Goal: Task Accomplishment & Management: Complete application form

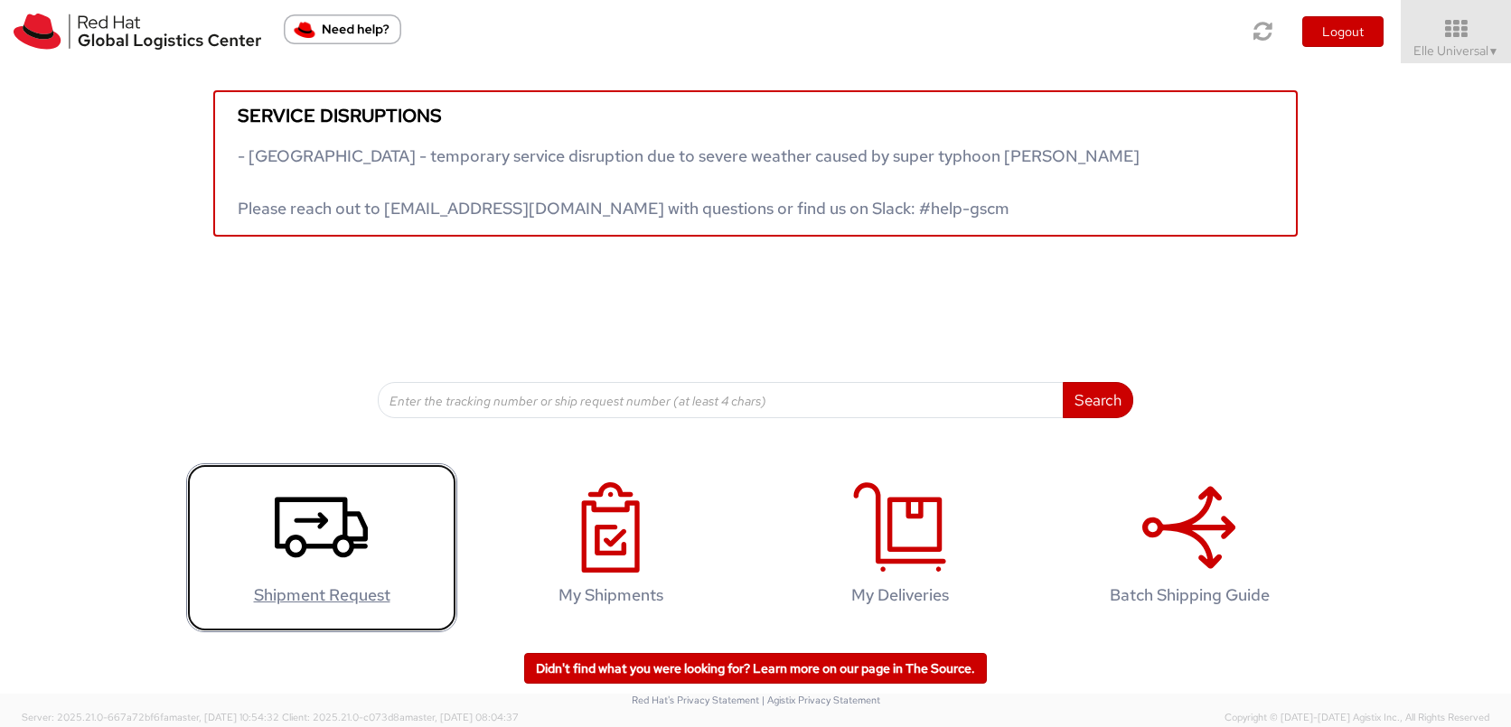
click at [314, 543] on icon at bounding box center [321, 528] width 93 height 90
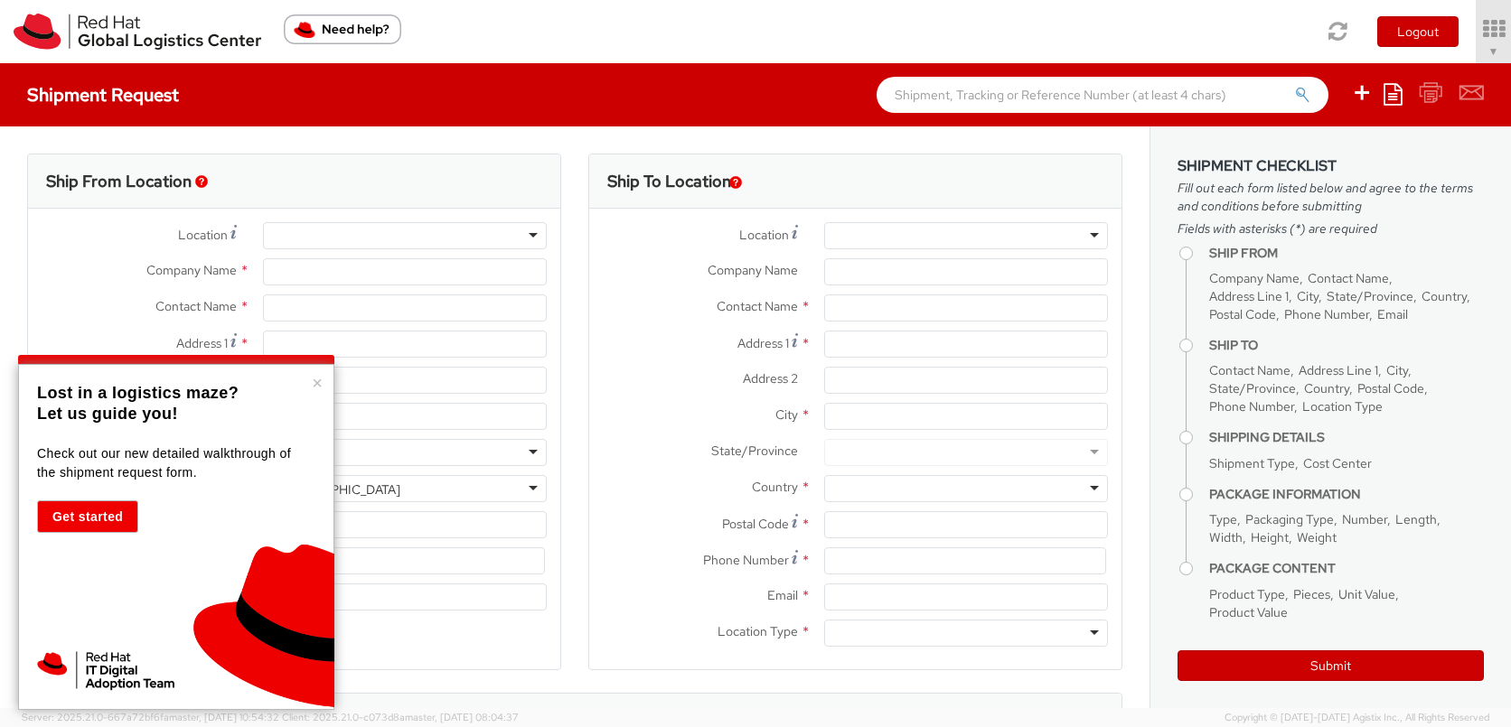
select select
select select "595"
click at [323, 384] on div "× Lost in a logistics maze? Let us guide you! Check out our new detailed walkth…" at bounding box center [176, 537] width 316 height 346
click at [321, 385] on button "×" at bounding box center [317, 383] width 11 height 18
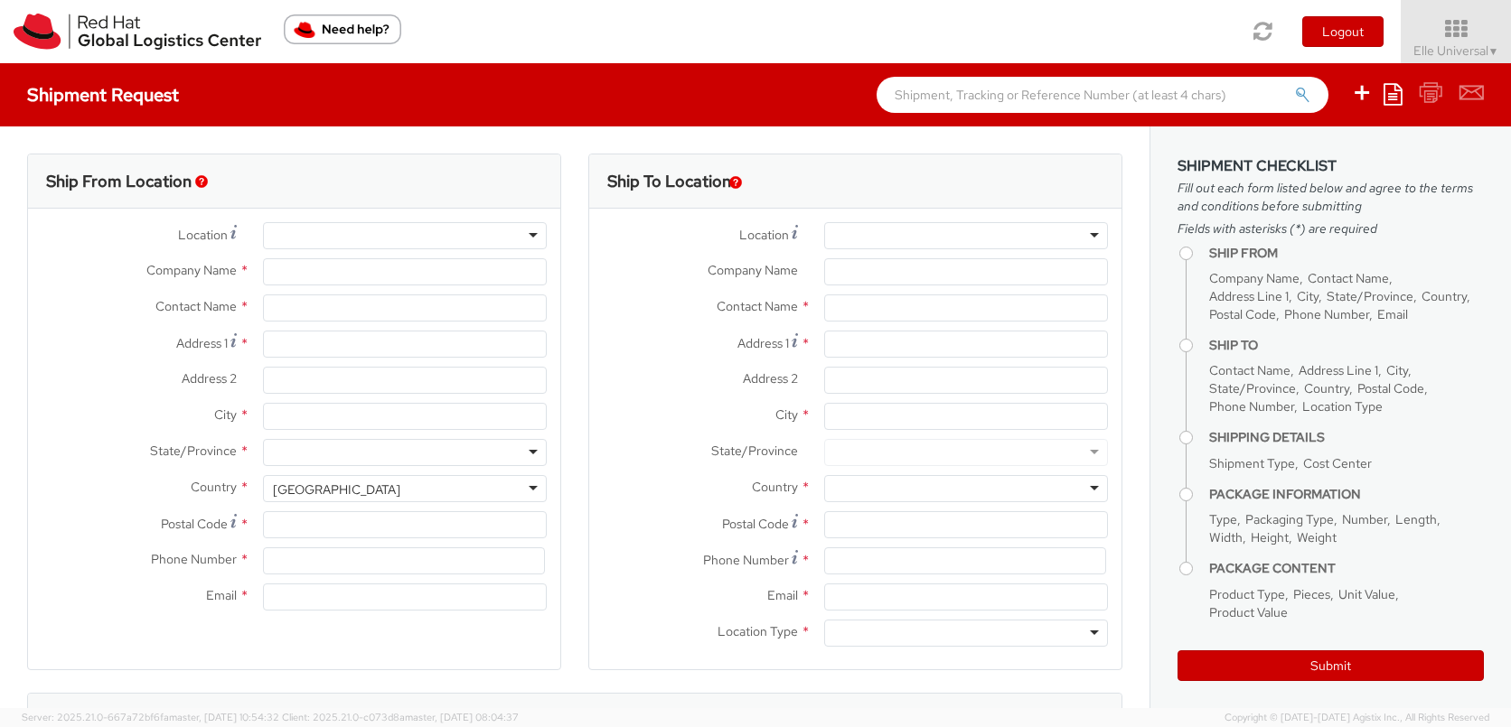
type input "Red Hat Inc."
type input "Elle Universal"
type input "[STREET_ADDRESS][PERSON_NAME]"
type input "Suite 540"
type input "[GEOGRAPHIC_DATA]"
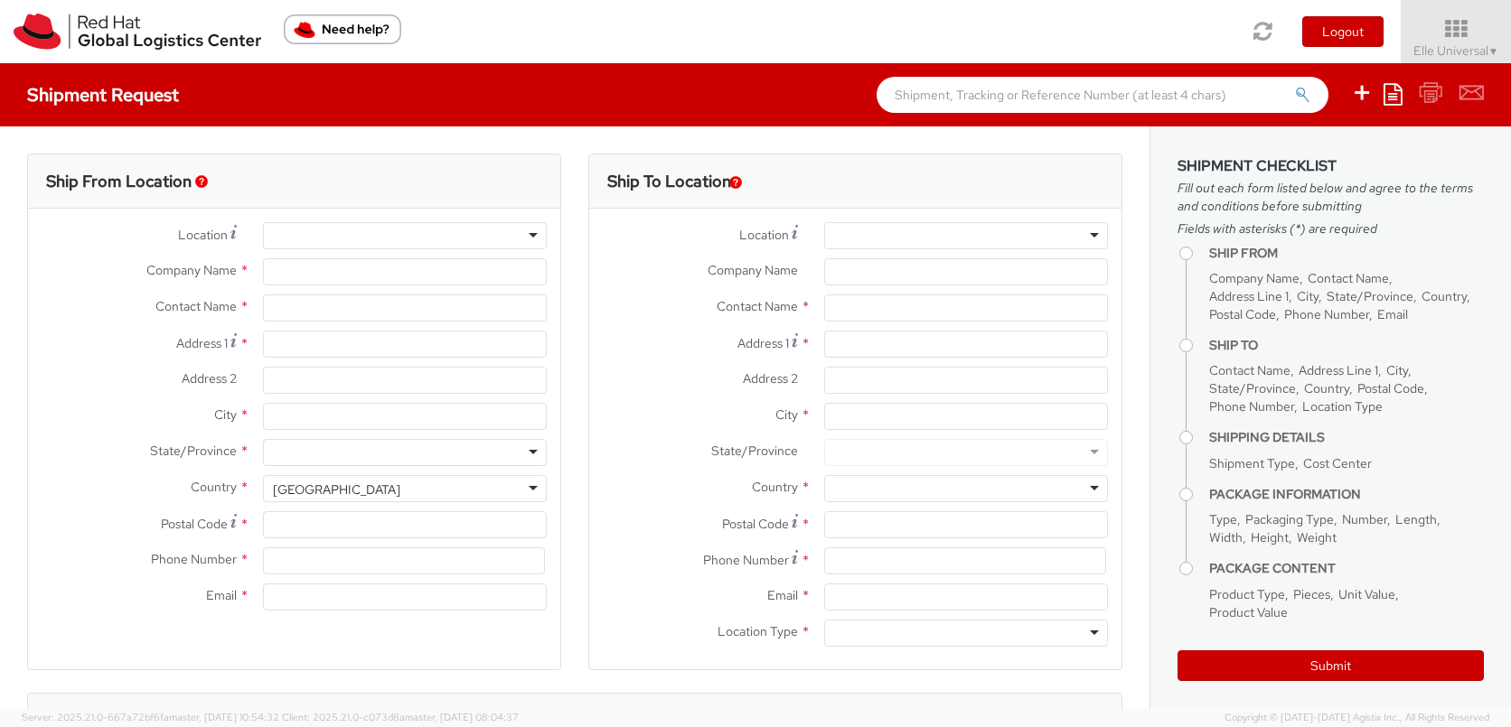
type input "27701"
type input "19198356783"
type input "[EMAIL_ADDRESS][DOMAIN_NAME]"
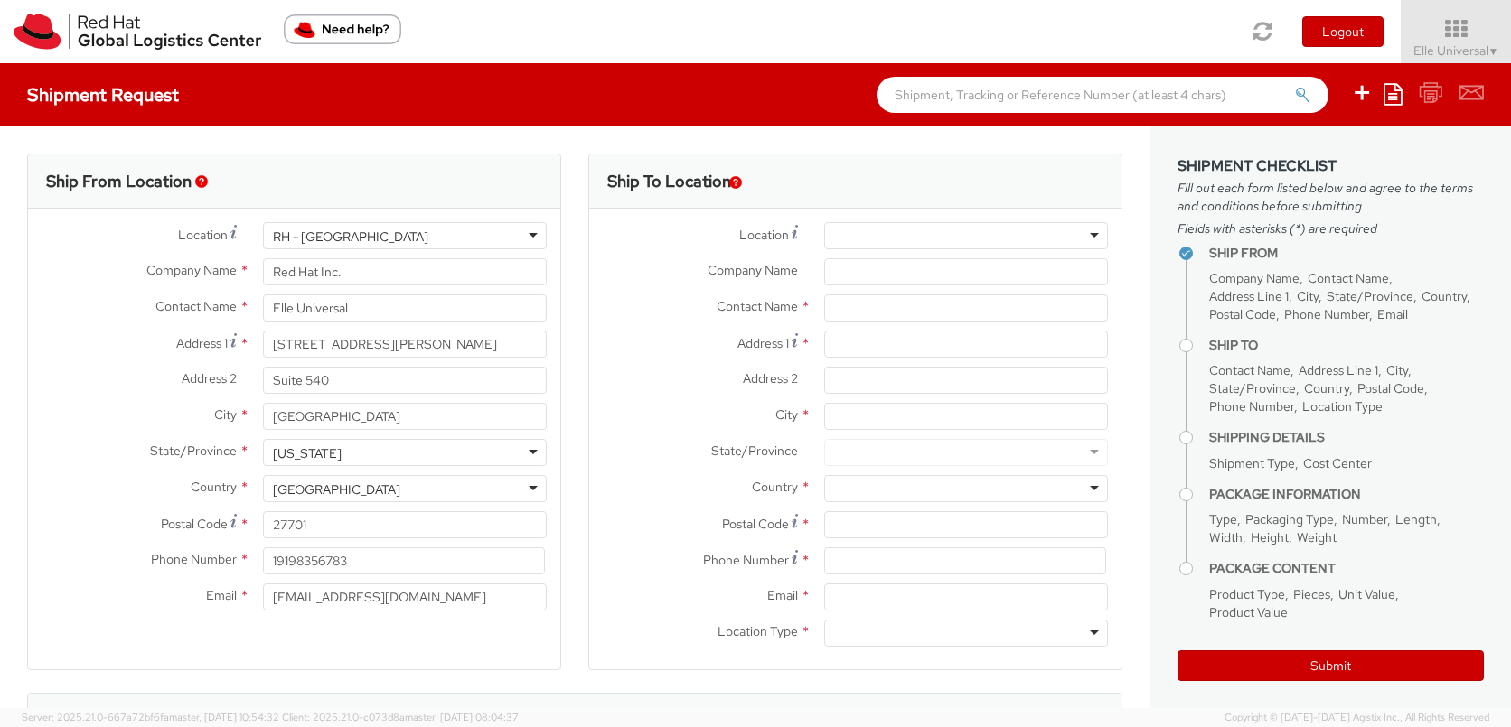
click at [1062, 239] on div at bounding box center [966, 235] width 284 height 27
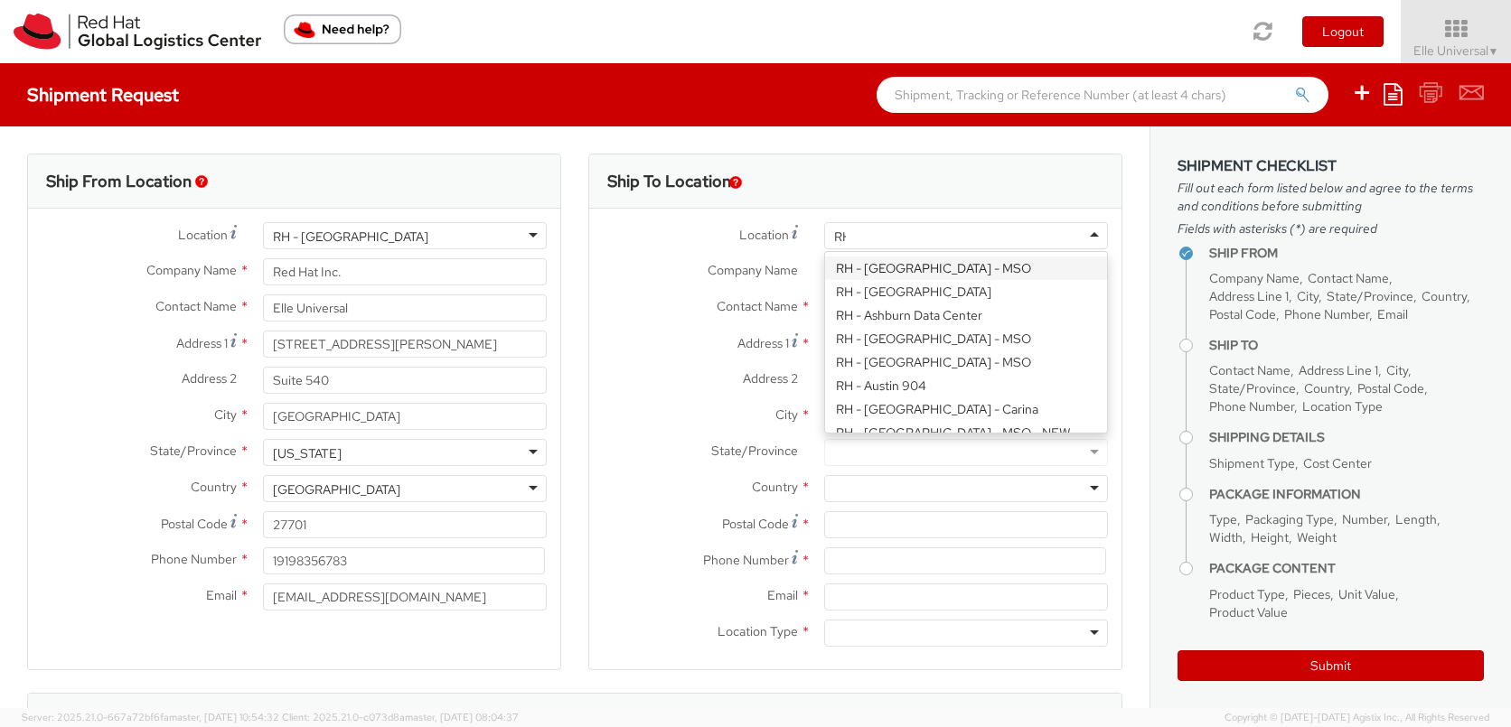
scroll to position [1947, 0]
type input "RH ra"
type input "Red Hat Israel Ltd."
type input "[STREET_ADDRESS]"
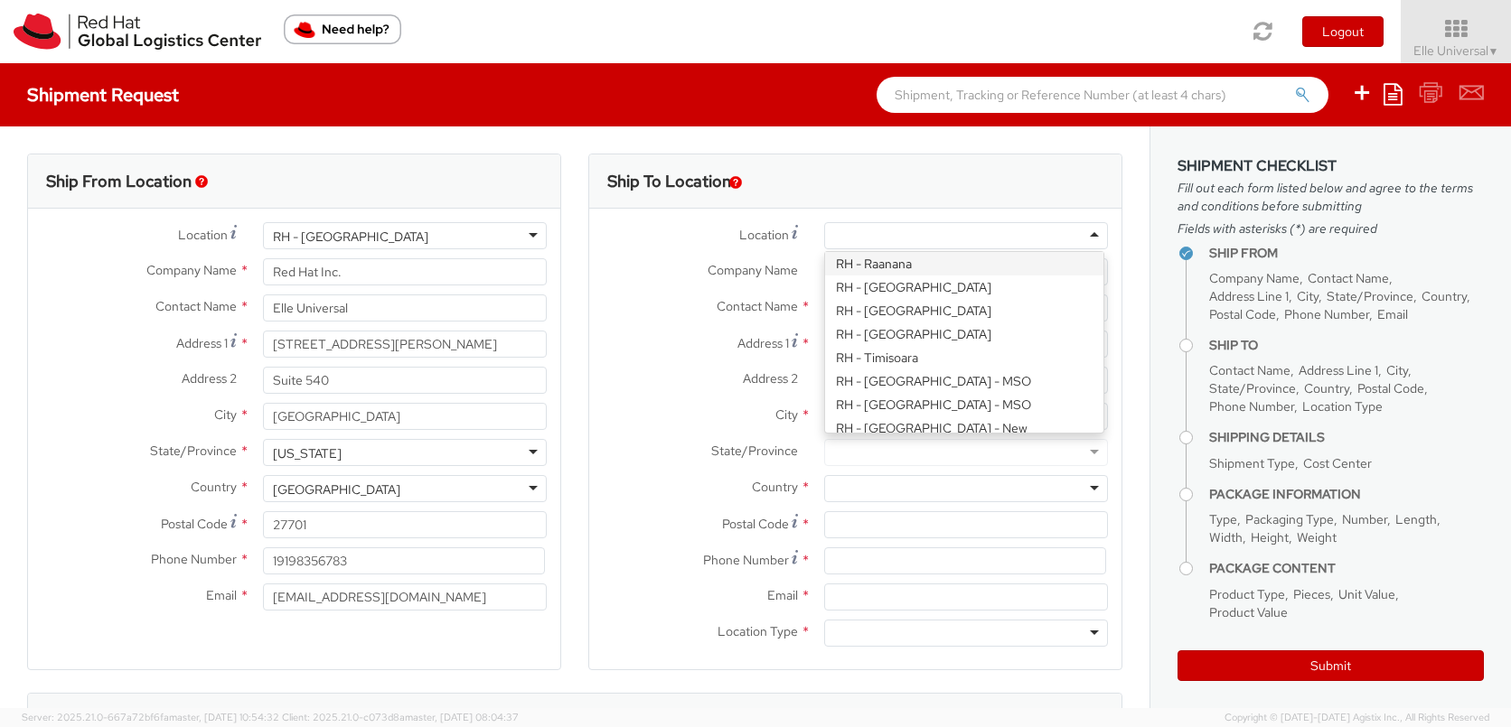
type input "15th floor"
type input "RA'ANANA"
type input "4321545"
click at [946, 247] on div "RH - Raanana" at bounding box center [966, 235] width 284 height 27
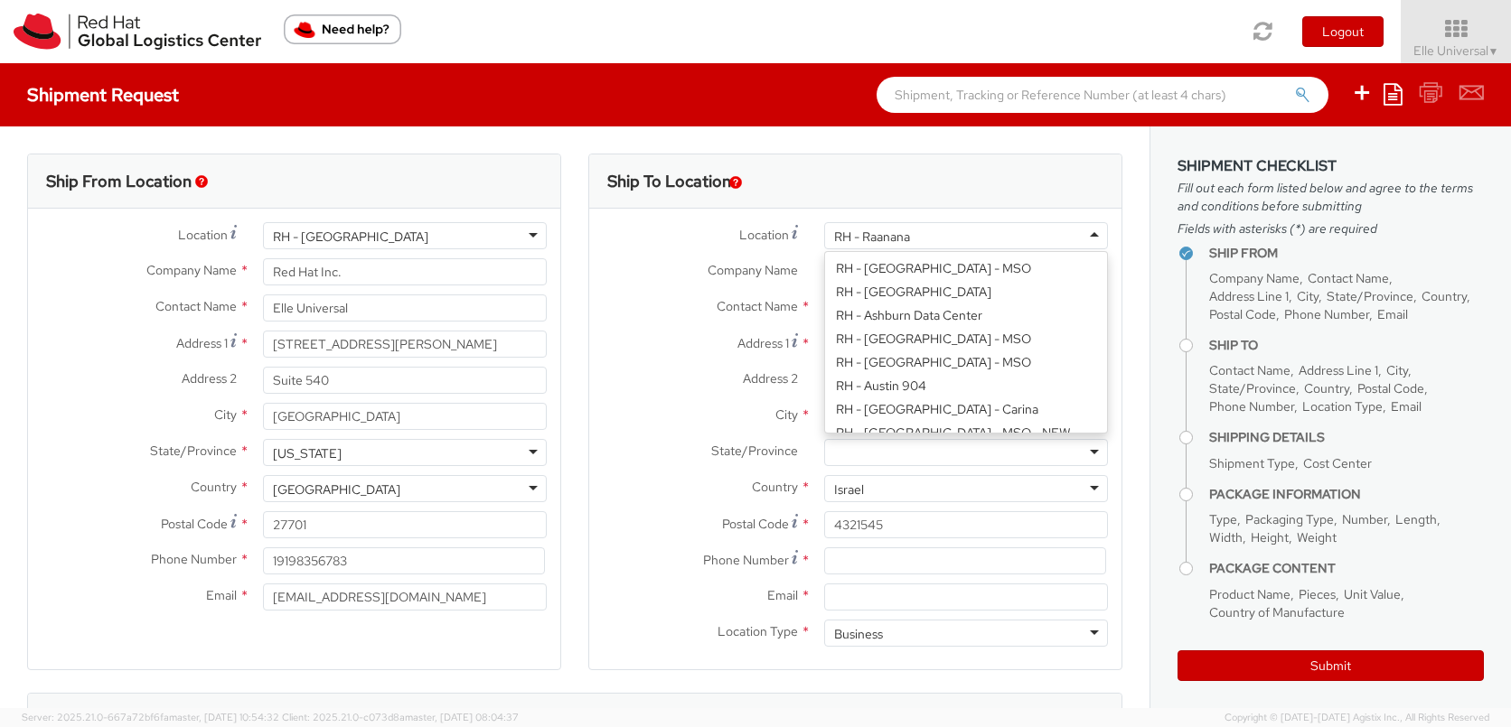
type input "Red Hat, Inc."
type input "[STREET_ADDRESS]"
type input "RALEIGH"
type input "27601"
type input "[PHONE_NUMBER]"
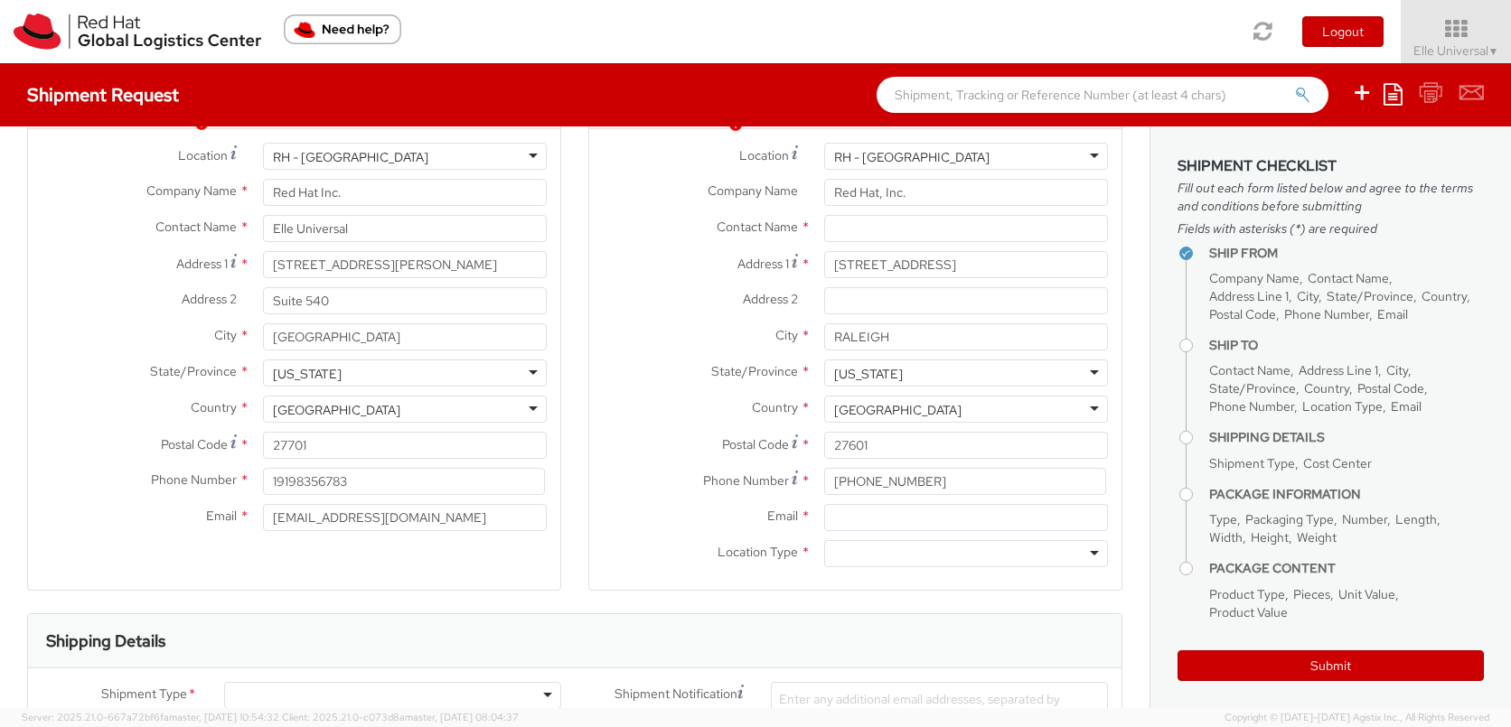
scroll to position [85, 0]
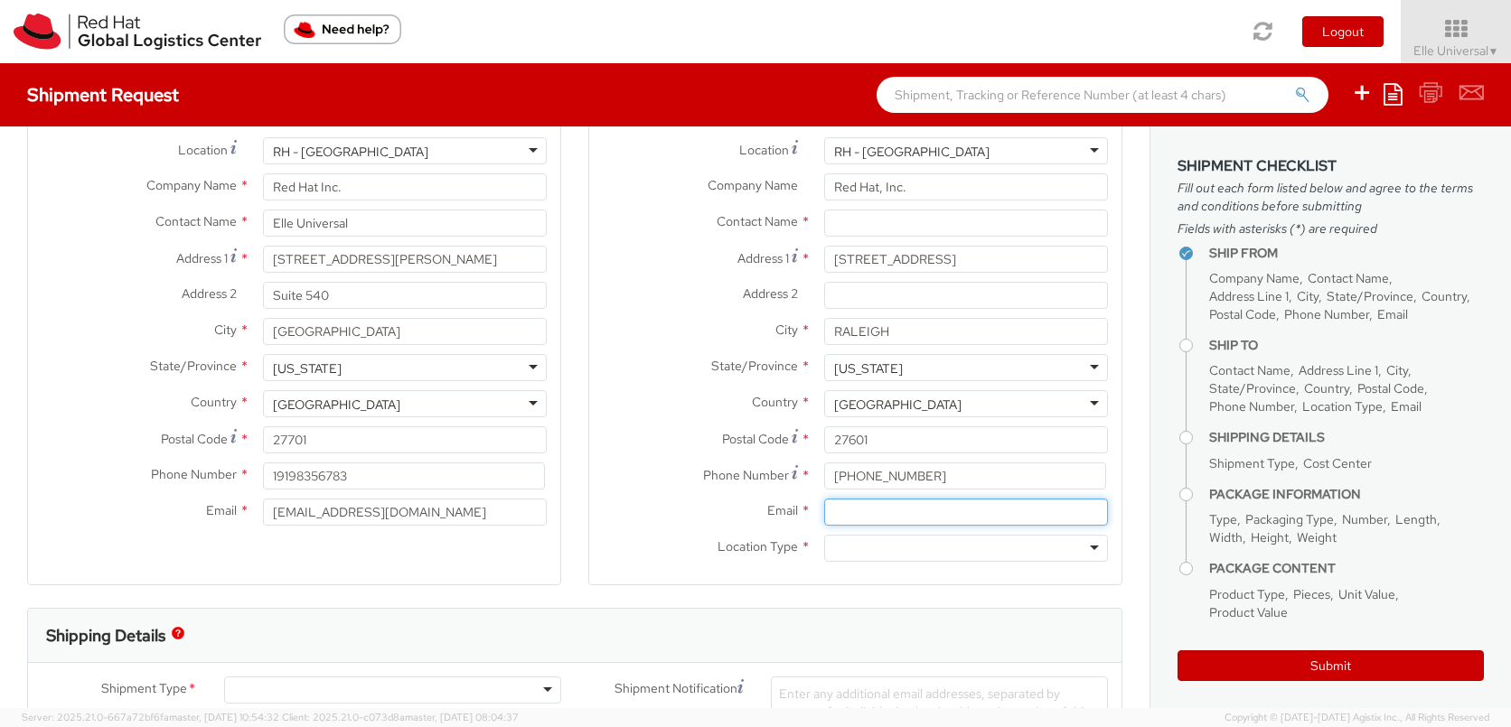
click at [867, 510] on input "Email *" at bounding box center [966, 512] width 284 height 27
type input "[EMAIL_ADDRESS][DOMAIN_NAME]"
click at [914, 541] on div at bounding box center [966, 548] width 284 height 27
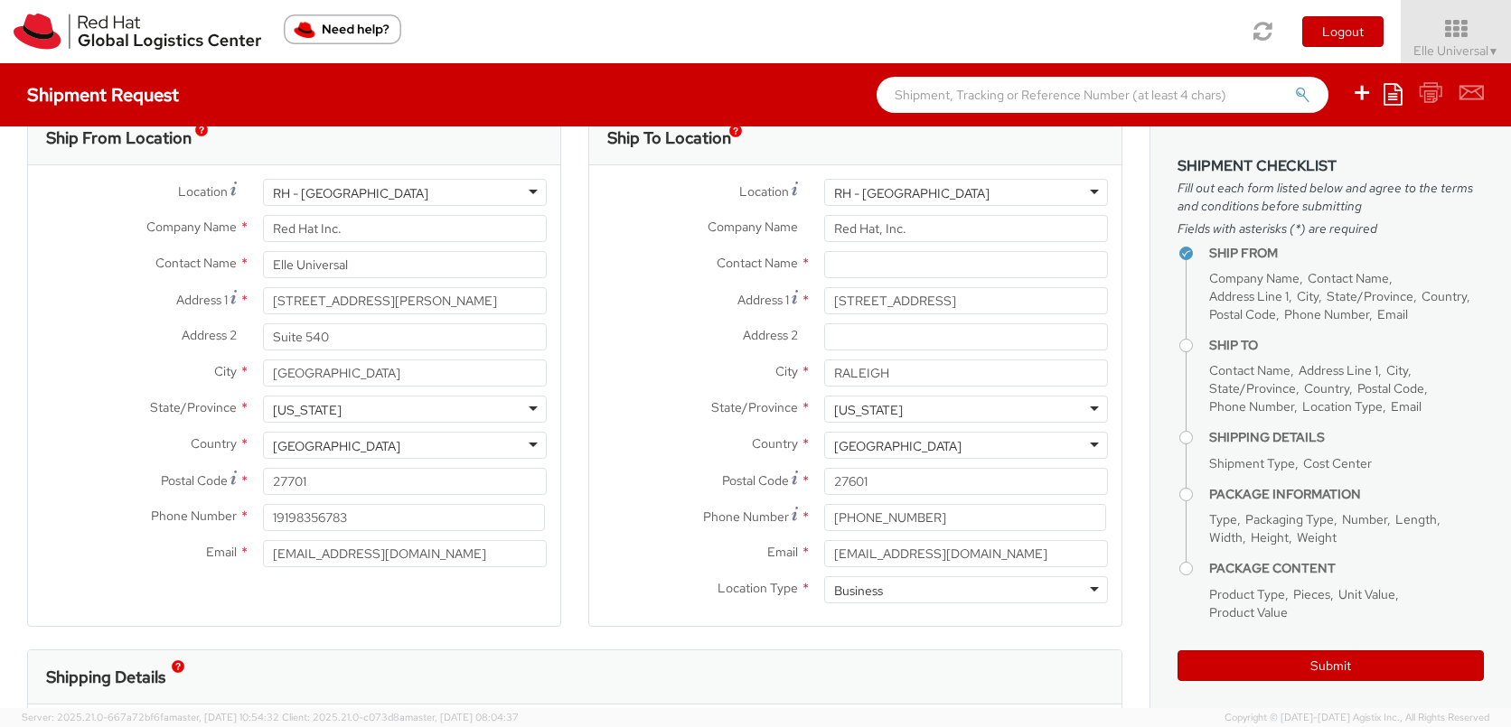
scroll to position [0, 0]
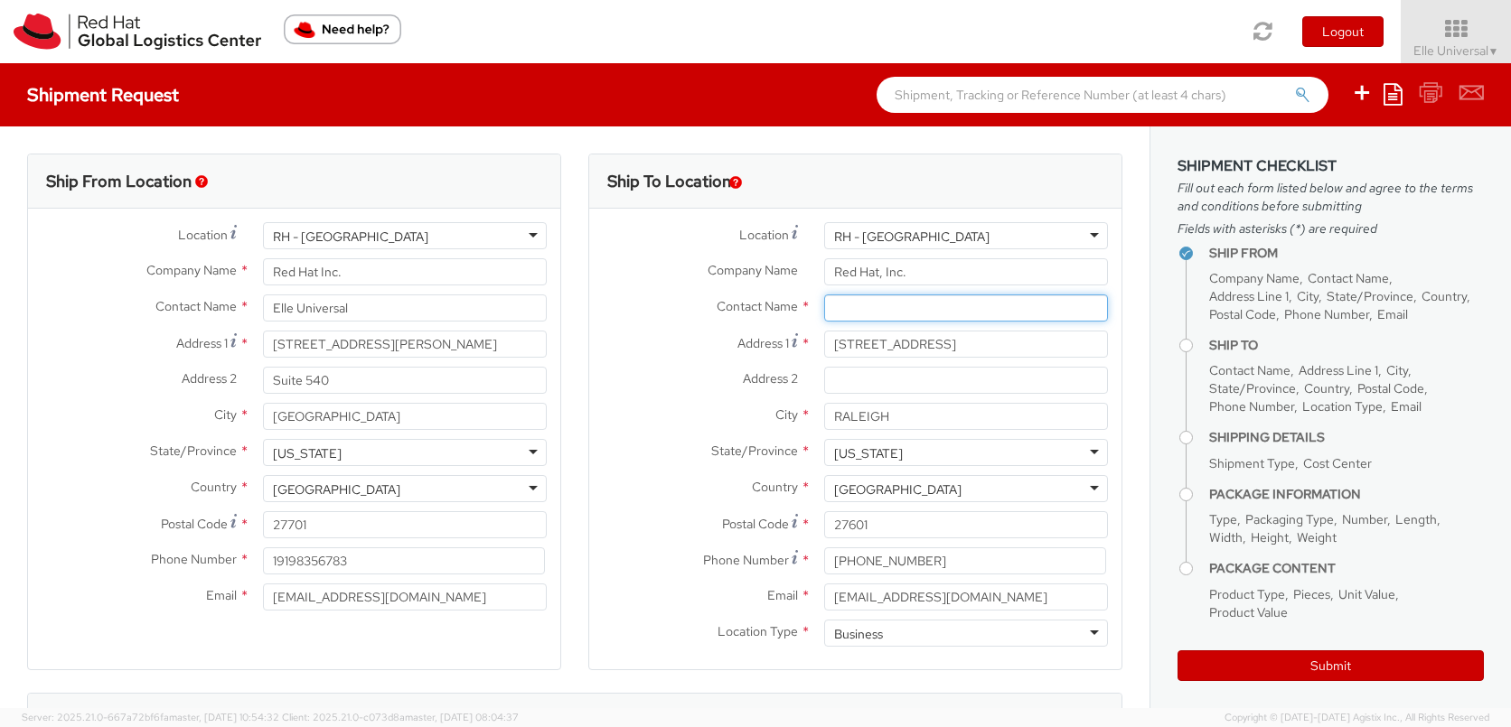
click at [884, 315] on input "text" at bounding box center [966, 308] width 284 height 27
type input "M"
click at [925, 303] on input "Elle Universal" at bounding box center [966, 308] width 284 height 27
type input "Elle Universal"
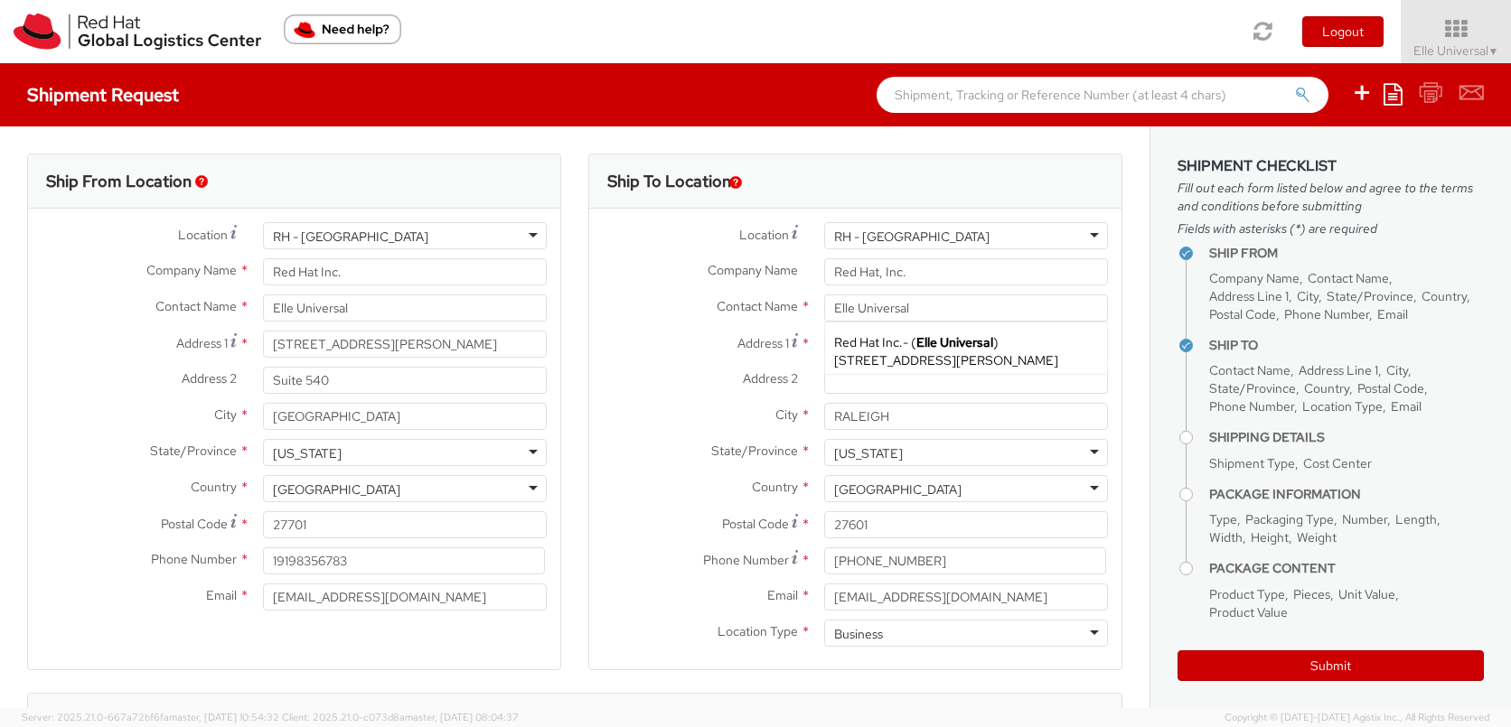
click at [717, 310] on span "Contact Name" at bounding box center [757, 306] width 81 height 16
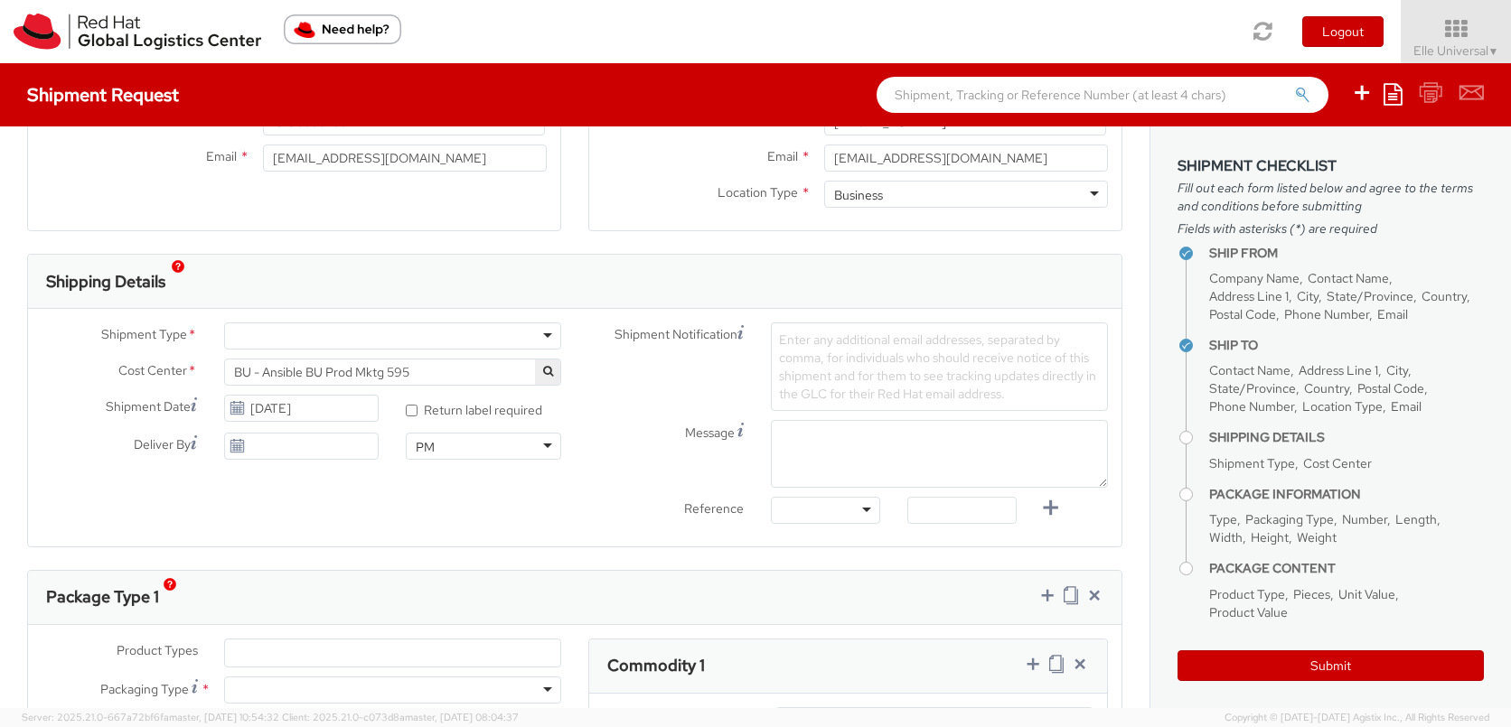
scroll to position [452, 0]
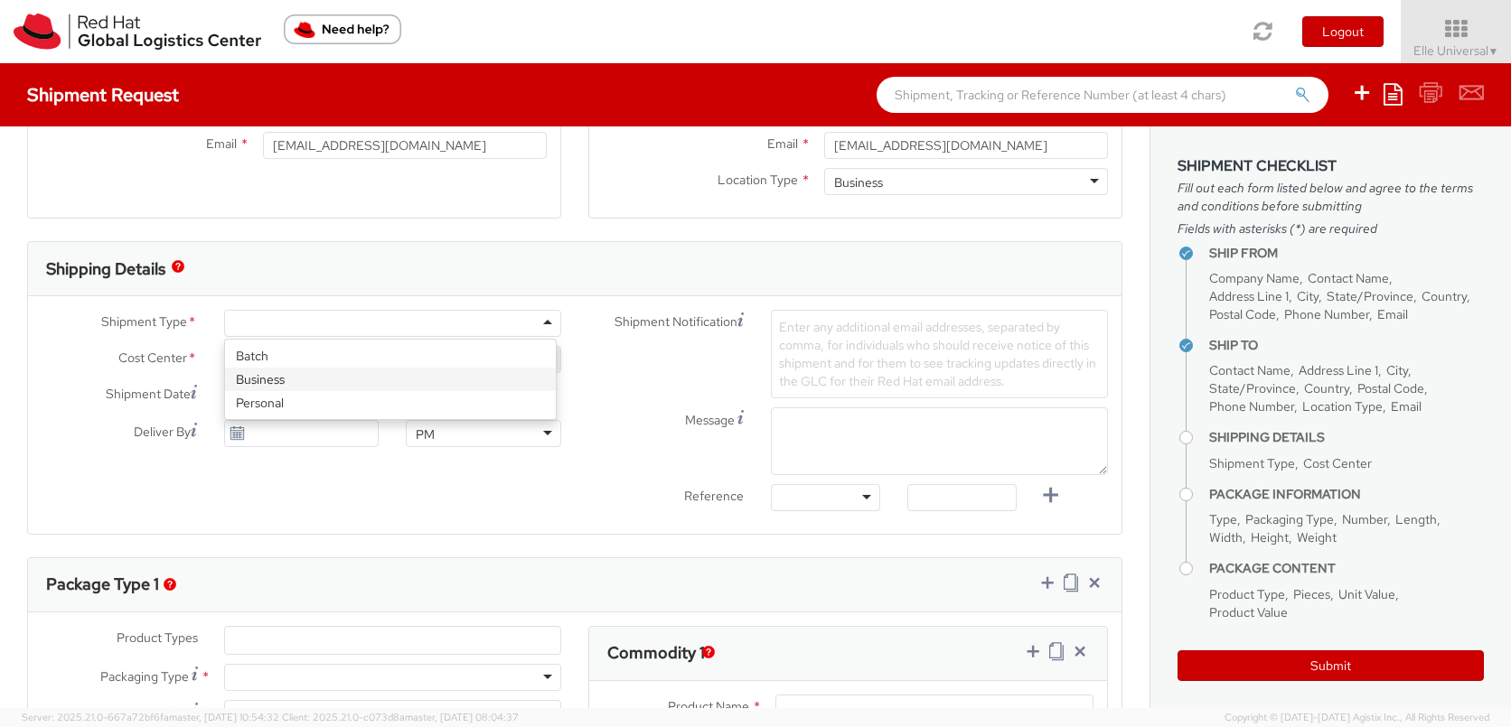
click at [376, 319] on div at bounding box center [392, 323] width 337 height 27
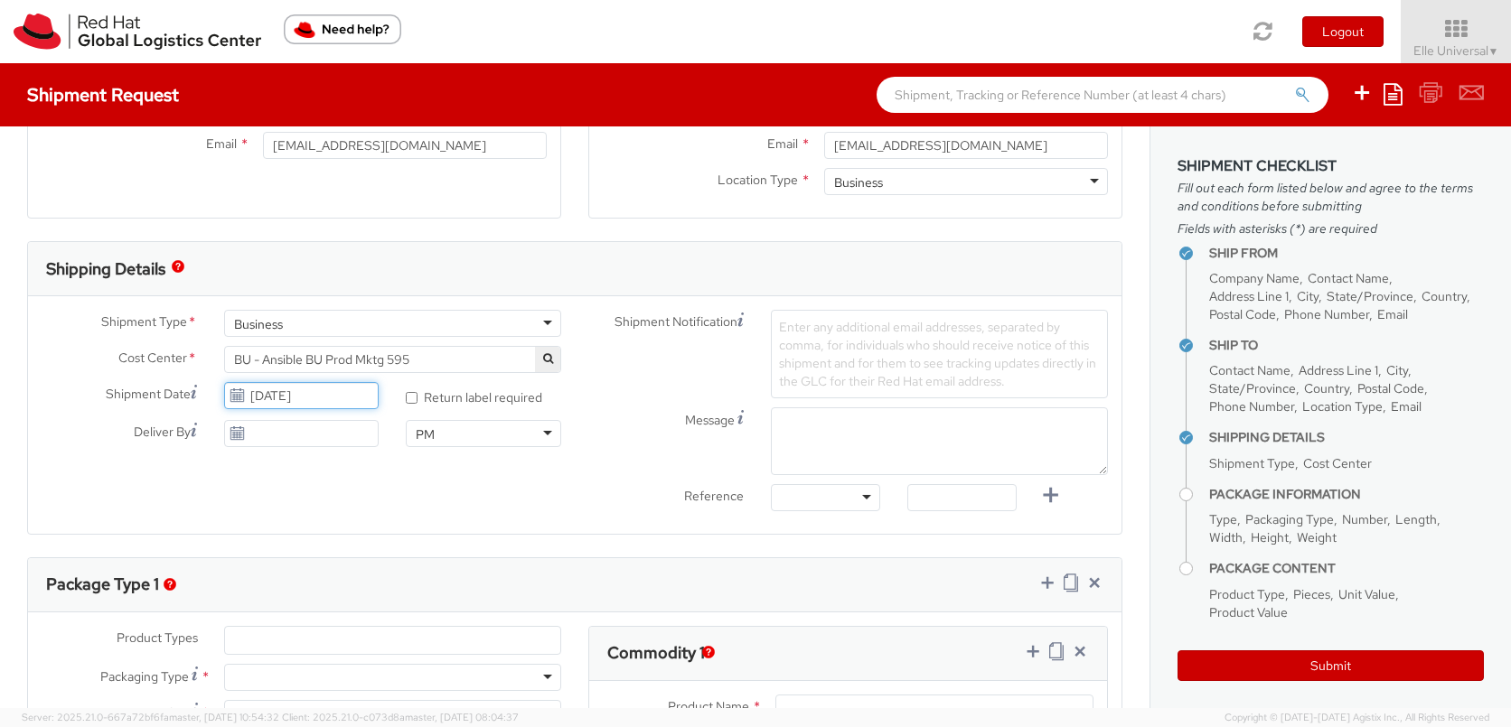
click at [267, 397] on input "[DATE]" at bounding box center [301, 395] width 155 height 27
click at [372, 567] on td "23" at bounding box center [379, 564] width 33 height 27
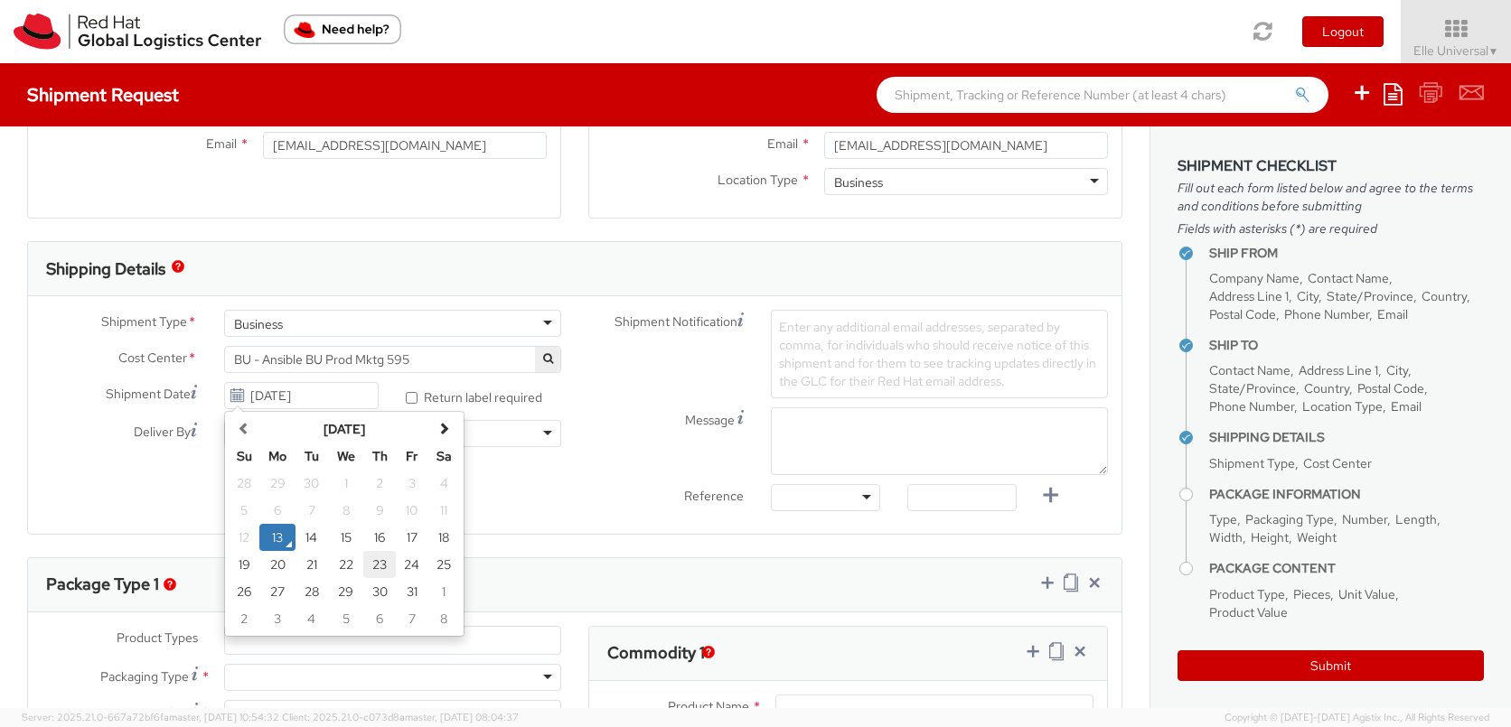
type input "[DATE]"
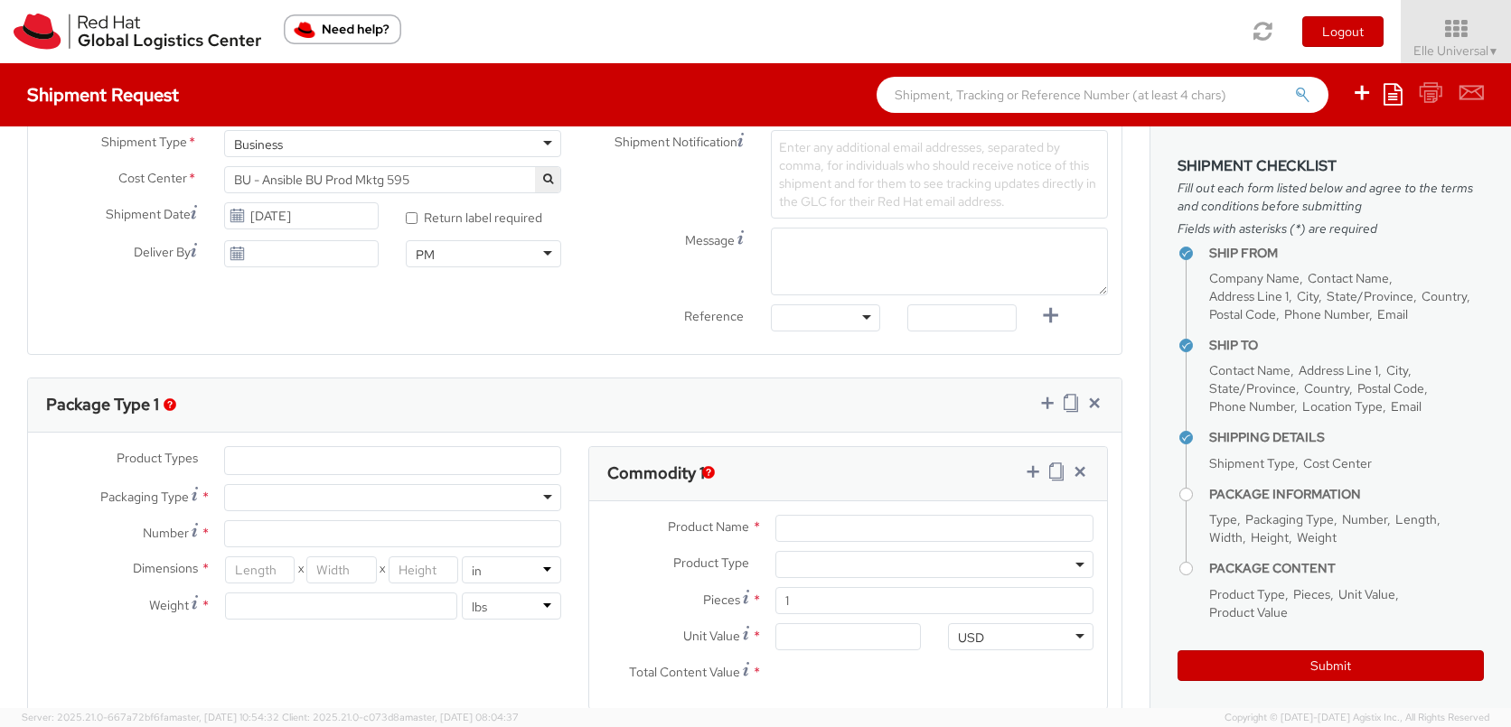
scroll to position [722, 0]
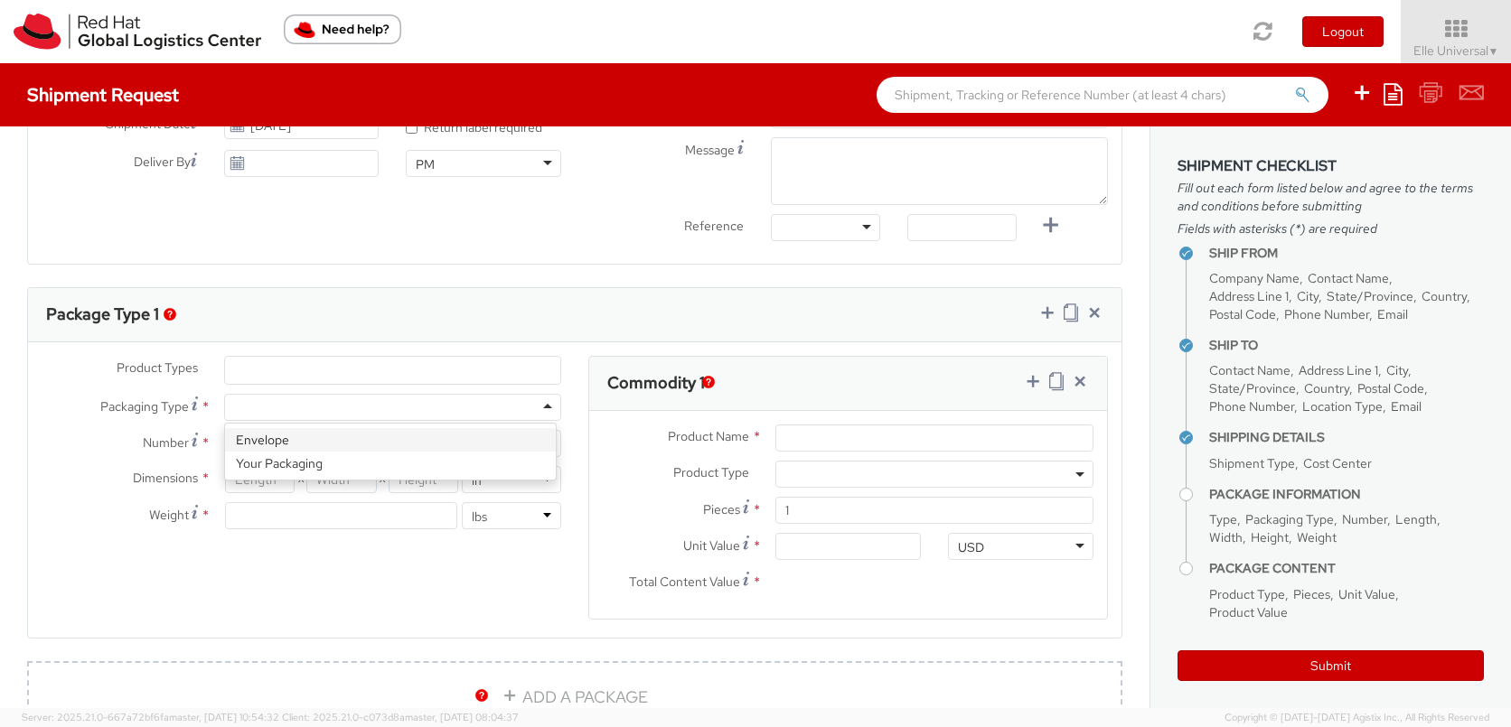
click at [353, 407] on div at bounding box center [392, 407] width 337 height 27
click at [335, 446] on input "Number *" at bounding box center [392, 443] width 337 height 27
type input "1"
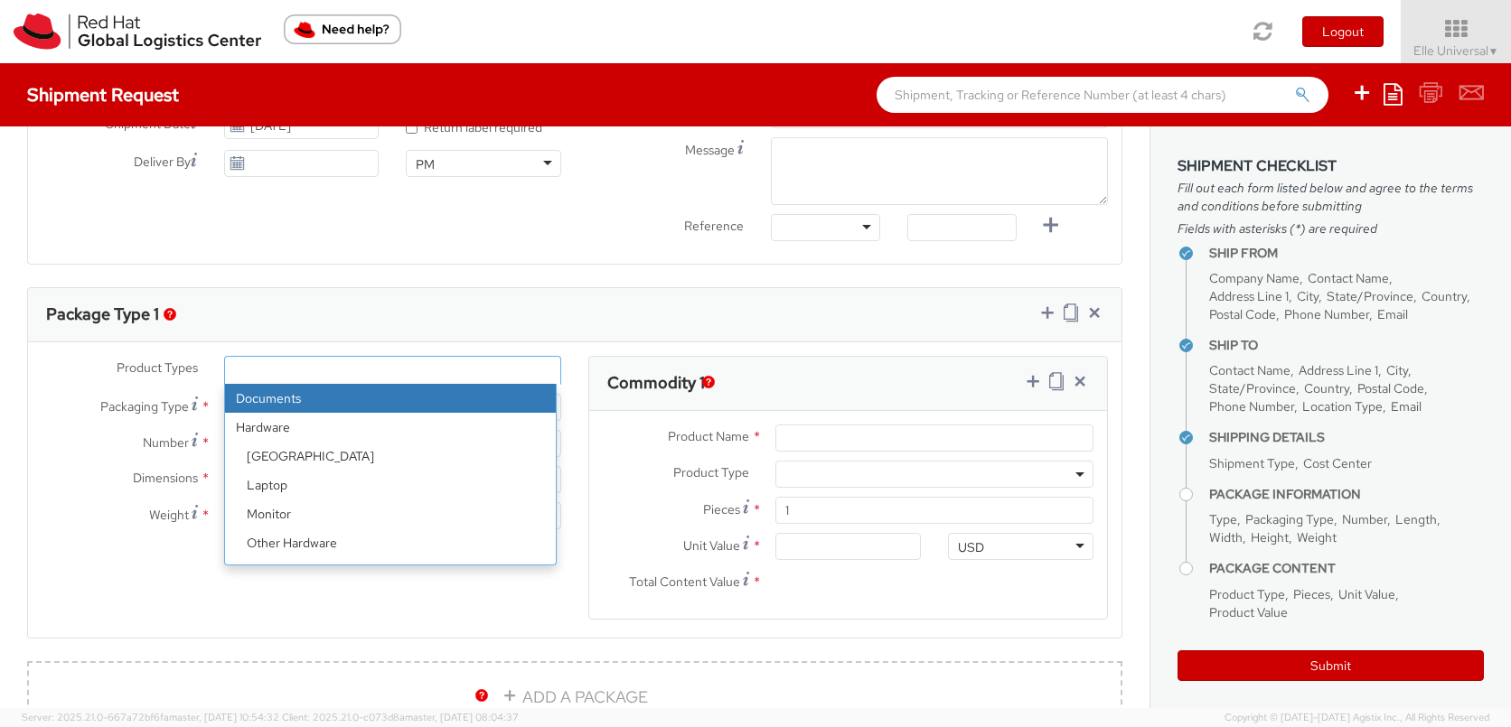
click at [298, 368] on ul at bounding box center [392, 370] width 335 height 27
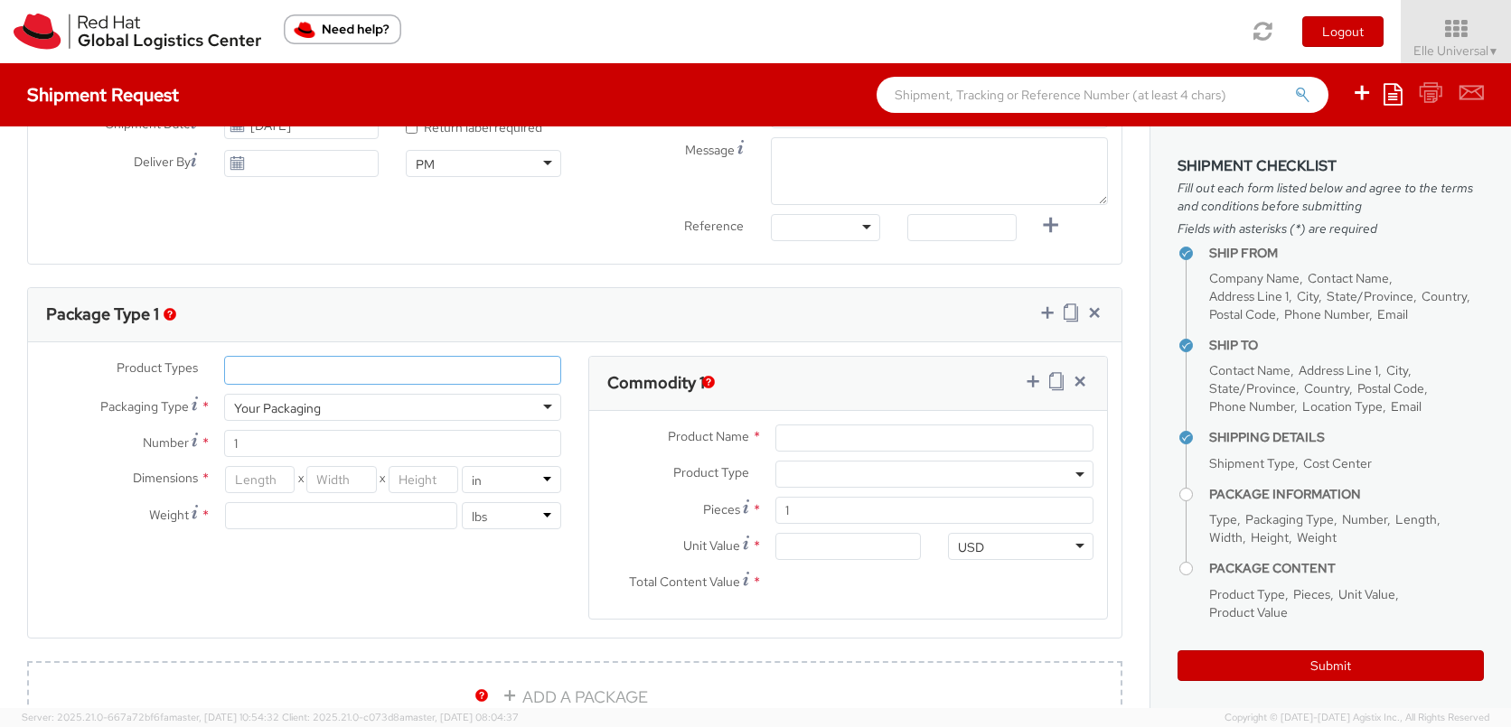
click at [165, 508] on span "Weight" at bounding box center [169, 515] width 40 height 16
click at [819, 436] on input "Product Name *" at bounding box center [934, 438] width 318 height 27
type input "Ansible Roll-up banner"
click at [695, 530] on div "Pieces * 1" at bounding box center [848, 515] width 518 height 36
click at [853, 539] on input "Unit Value *" at bounding box center [847, 546] width 145 height 27
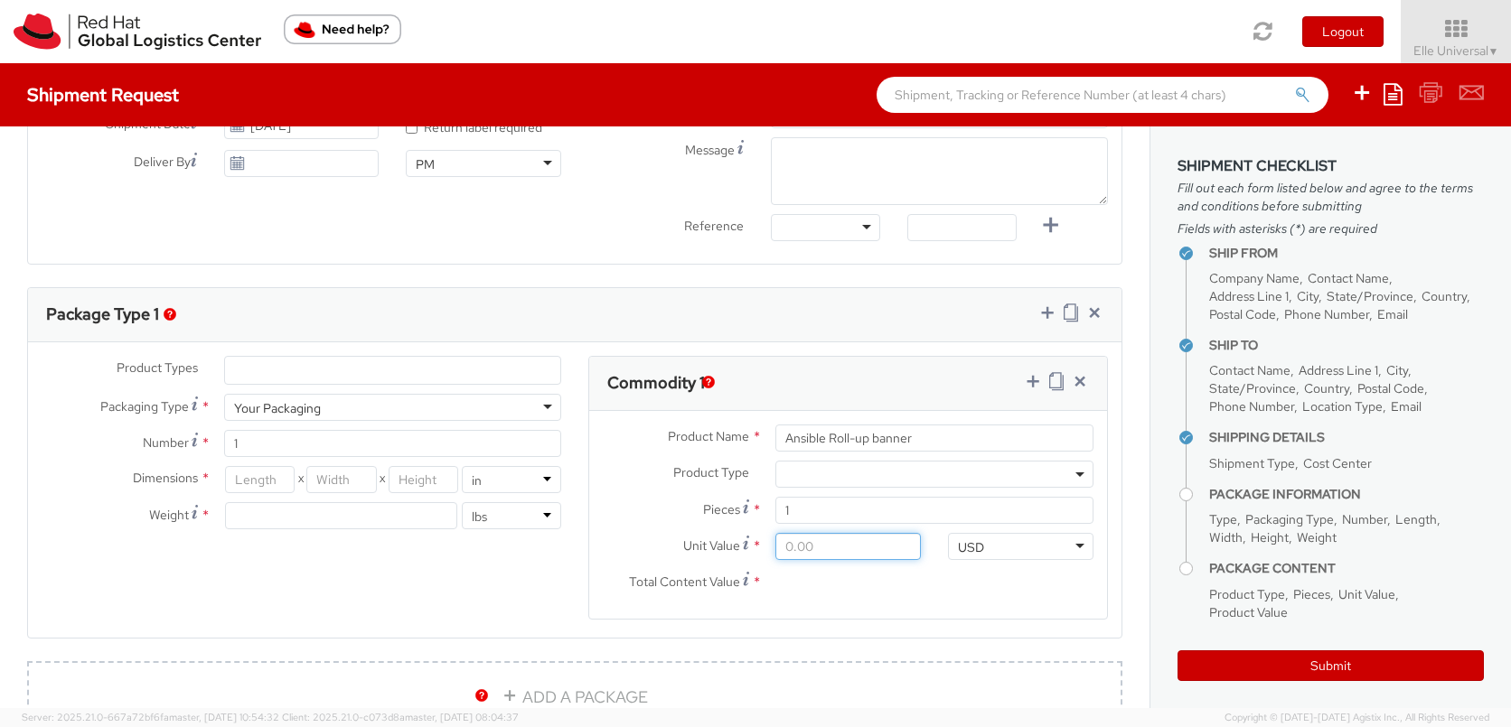
type input "1.00"
type input "12.00"
type input "120.00"
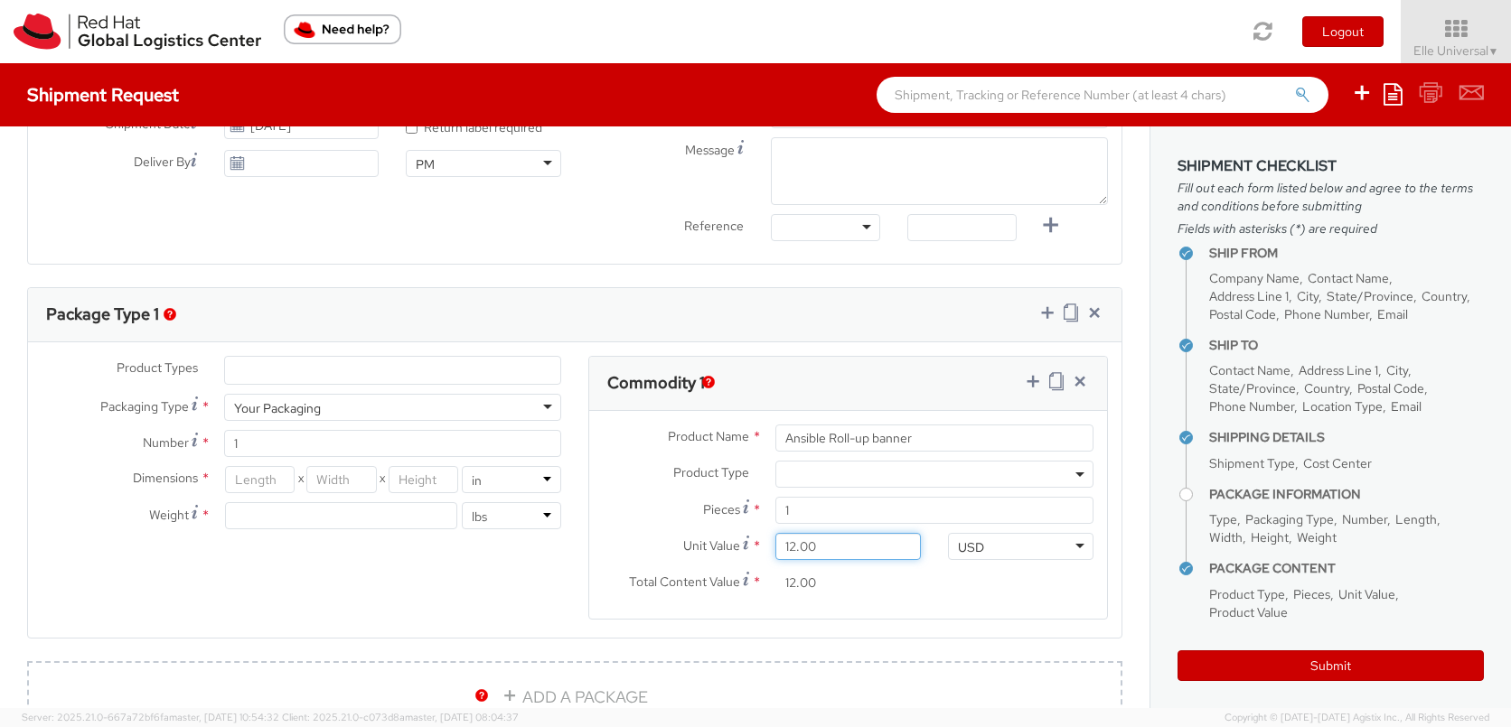
type input "120.00"
click at [559, 568] on div "Product Types * Documents Docking Station Laptop Monitor Other Hardware Server …" at bounding box center [574, 499] width 1093 height 286
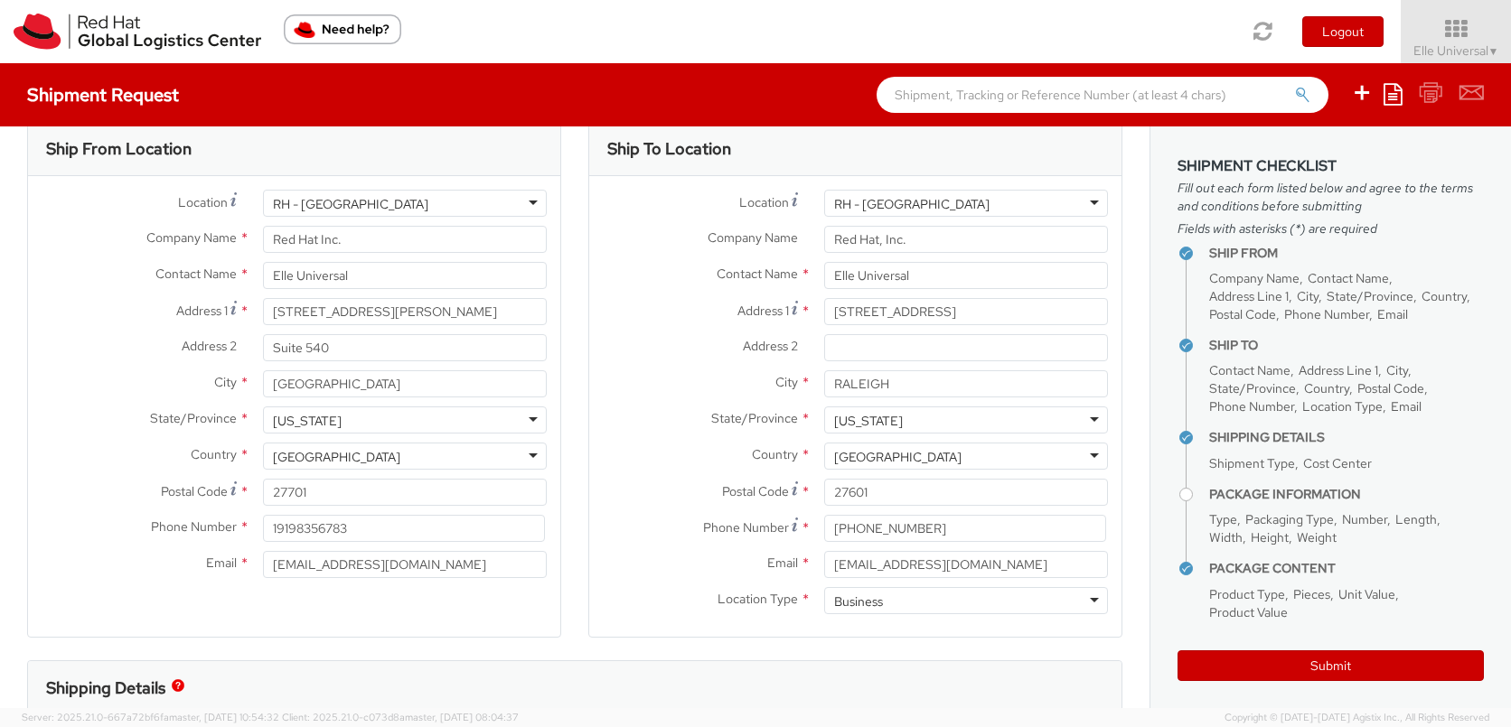
scroll to position [0, 0]
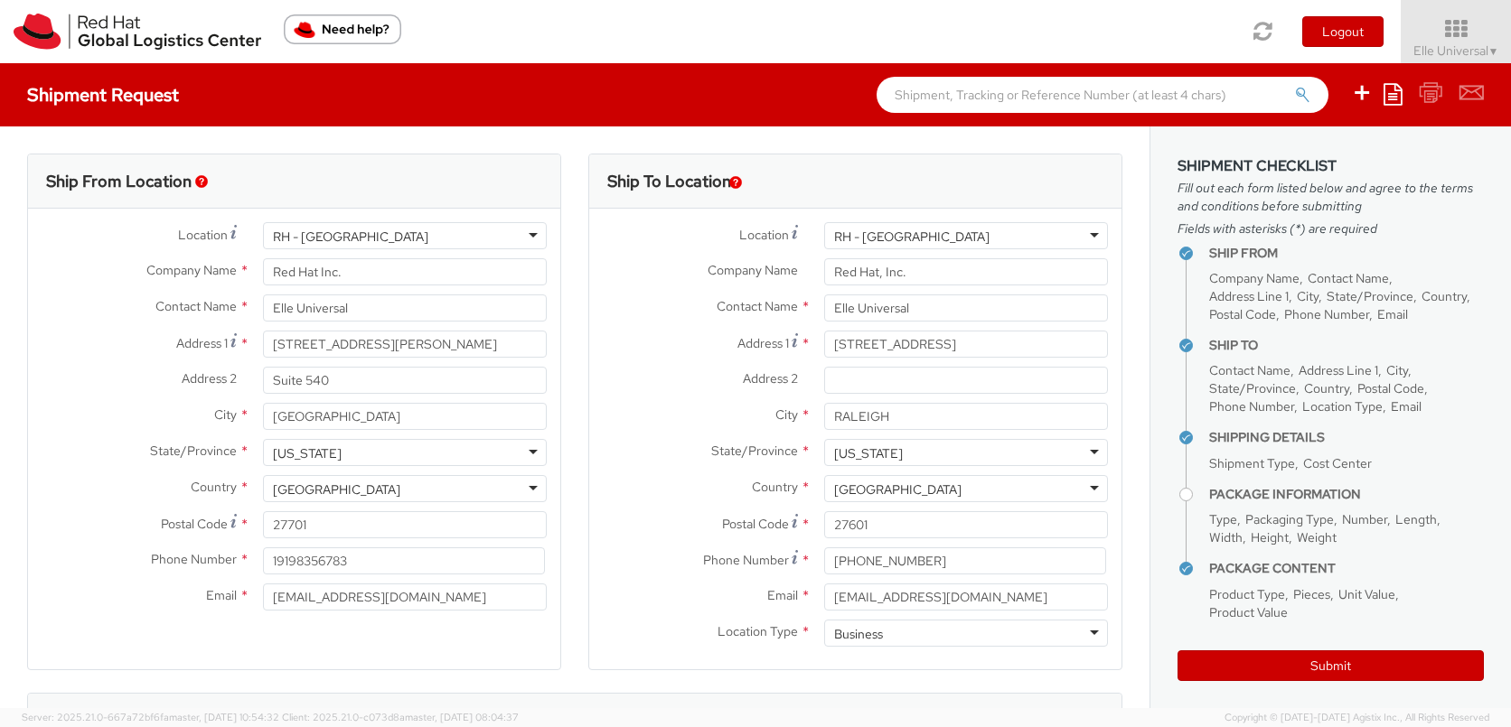
click at [355, 243] on div "RH - [GEOGRAPHIC_DATA]" at bounding box center [405, 235] width 284 height 27
drag, startPoint x: 81, startPoint y: 295, endPoint x: 198, endPoint y: 250, distance: 124.7
click at [82, 295] on label "Contact Name *" at bounding box center [138, 306] width 221 height 23
click at [394, 241] on div "RH - [GEOGRAPHIC_DATA]" at bounding box center [405, 235] width 284 height 27
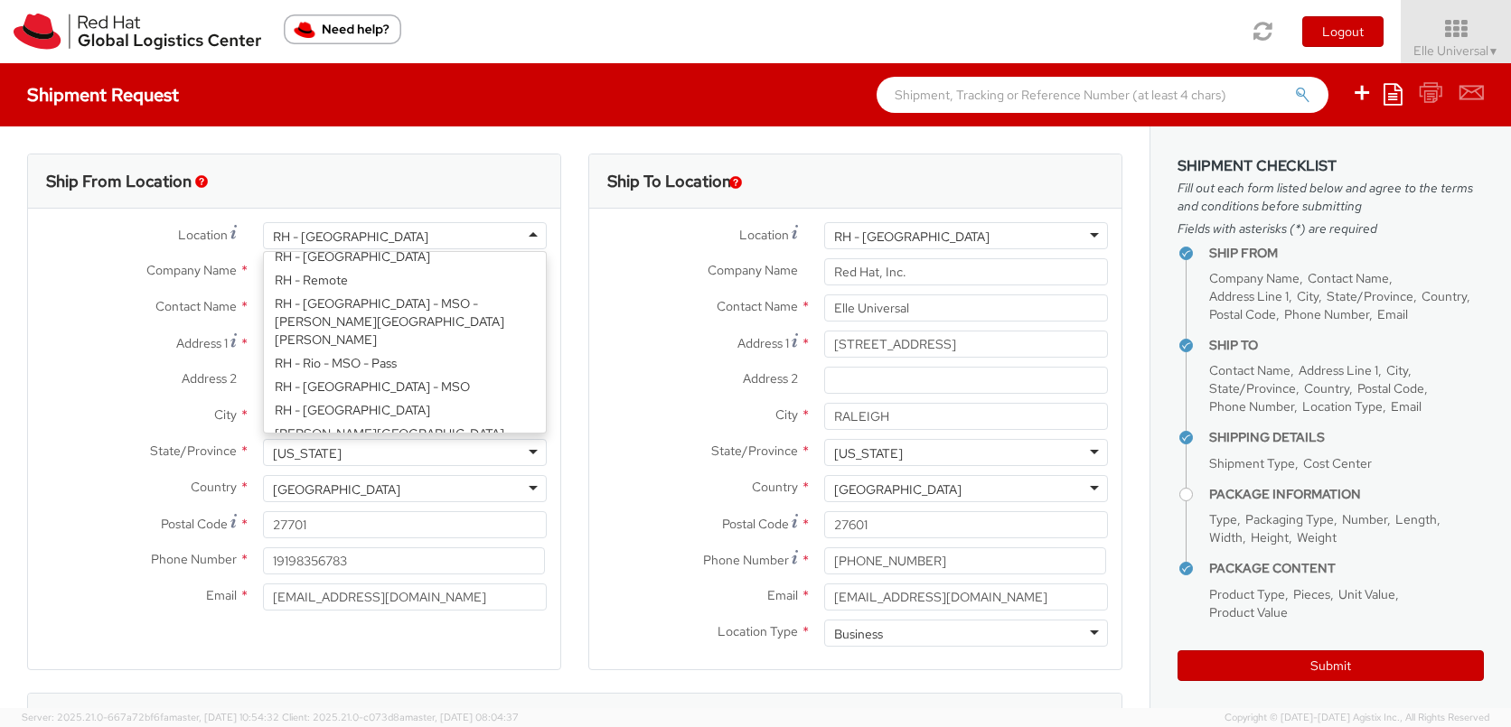
scroll to position [3117, 0]
drag, startPoint x: 223, startPoint y: 375, endPoint x: 251, endPoint y: 285, distance: 94.6
click at [223, 374] on span "Address 2" at bounding box center [209, 378] width 55 height 16
click at [263, 374] on input "Suite 540" at bounding box center [405, 380] width 284 height 27
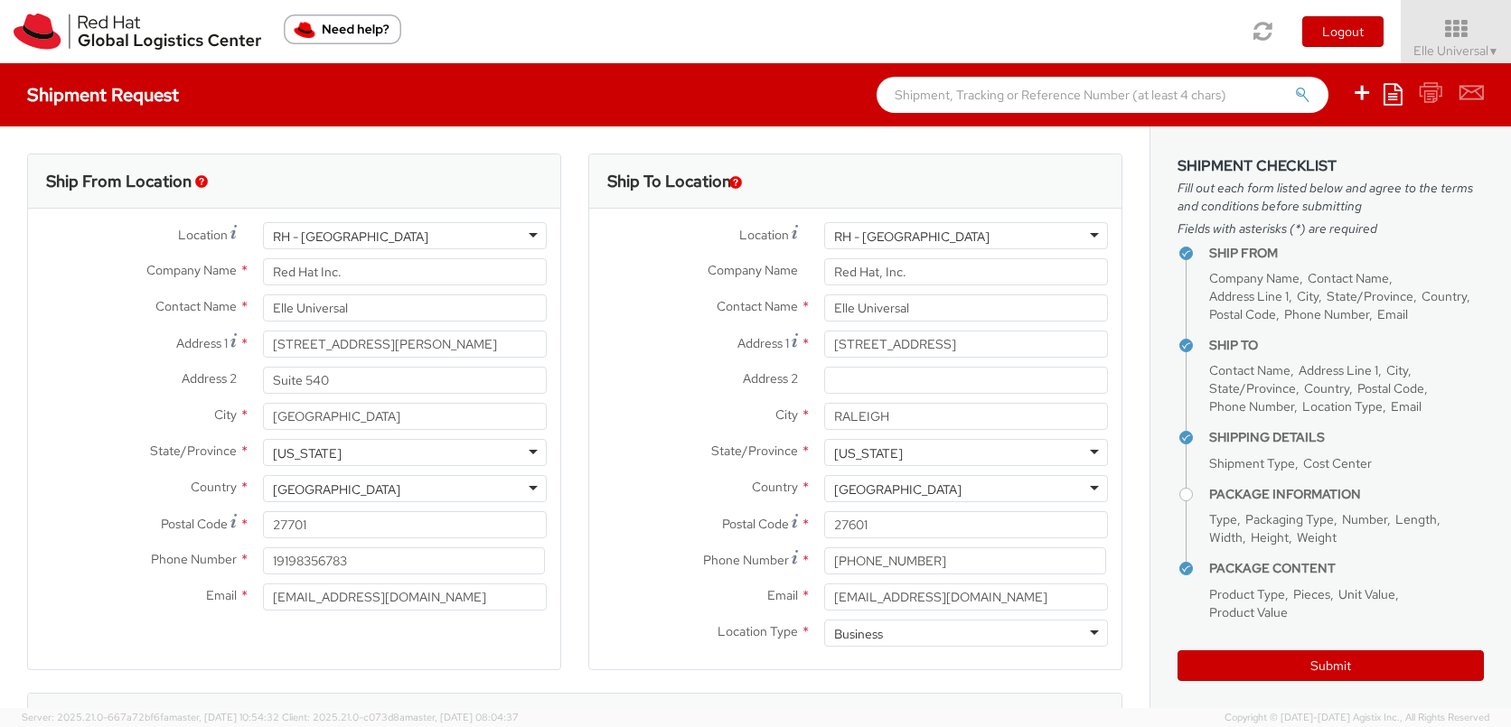
click at [366, 235] on div "RH - [GEOGRAPHIC_DATA]" at bounding box center [405, 235] width 284 height 27
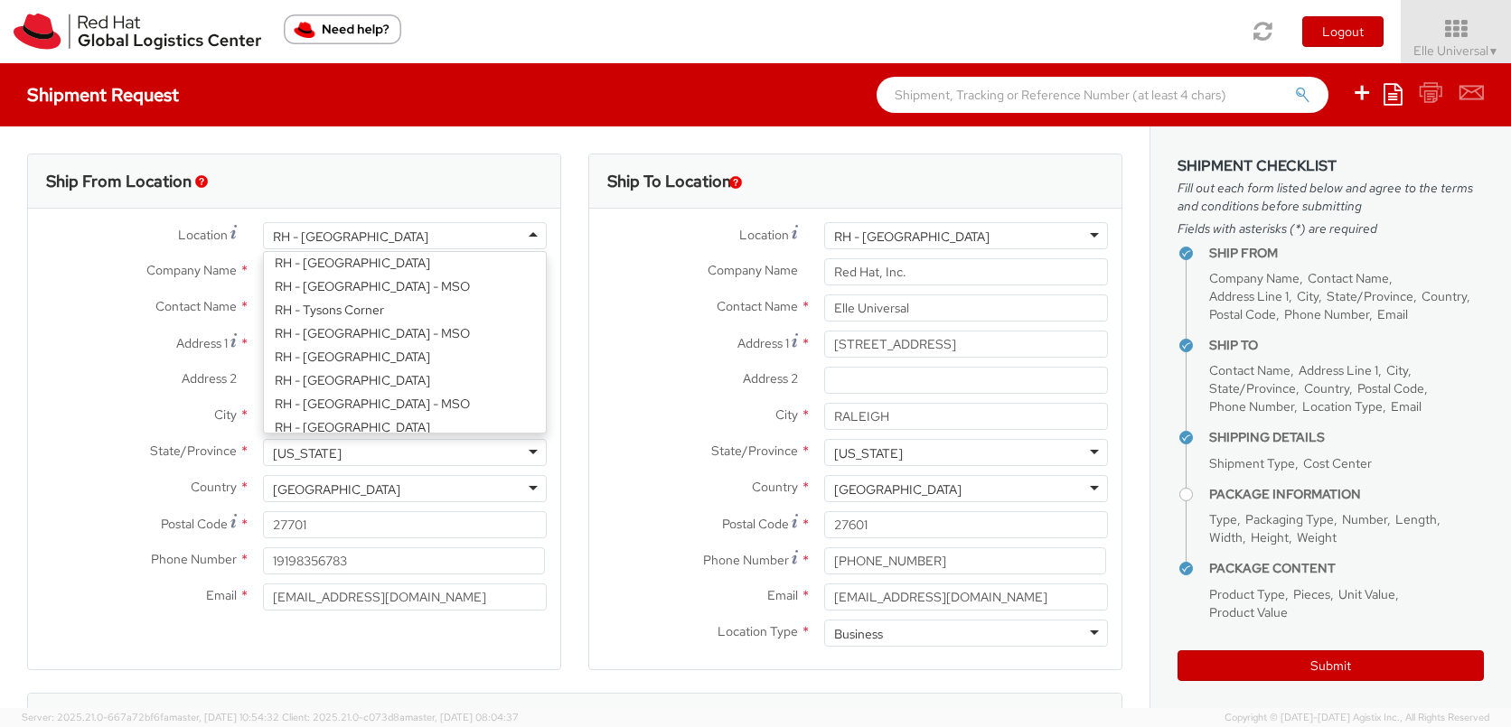
type input "Pilot Warehouse"
type input "[STREET_ADDRESS]"
type input "Morrisville"
type input "27560"
type input "19193013076"
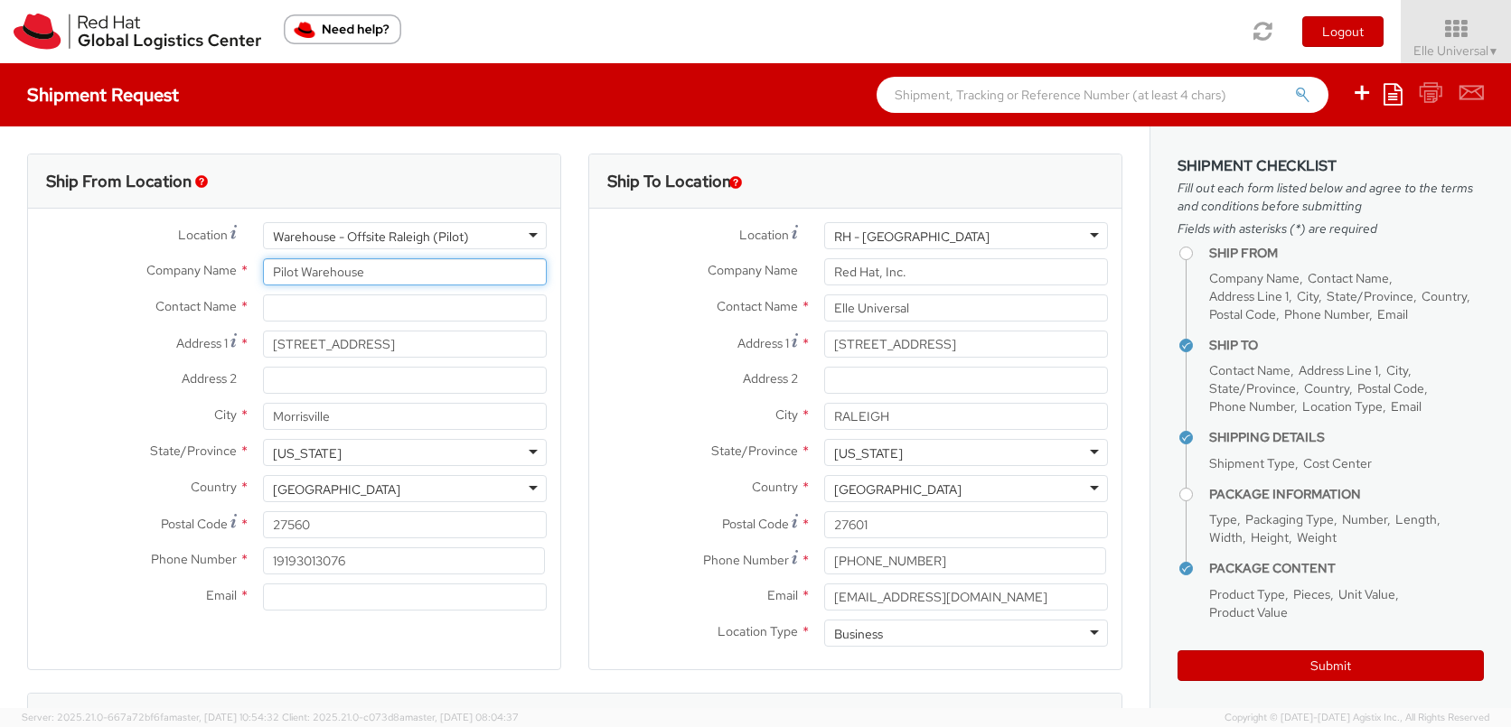
drag, startPoint x: 398, startPoint y: 271, endPoint x: 212, endPoint y: 274, distance: 185.3
click at [216, 274] on div "Company Name * Pilot Warehouse" at bounding box center [294, 271] width 532 height 27
paste input "[STREET_ADDRESS][GEOGRAPHIC_DATA]"
drag, startPoint x: 426, startPoint y: 268, endPoint x: 189, endPoint y: 270, distance: 237.6
click at [189, 270] on div "Company Name * [STREET_ADDRESS]" at bounding box center [294, 271] width 532 height 27
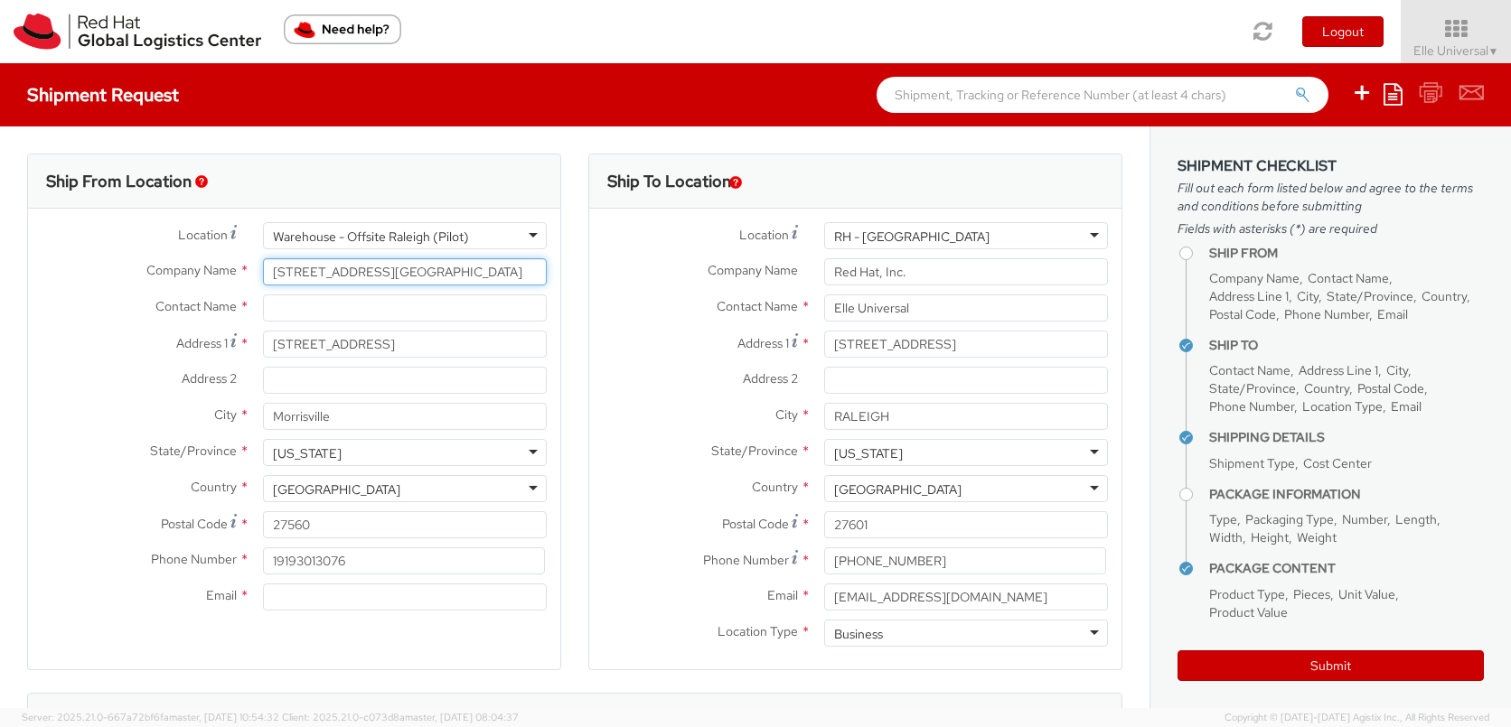
type input "[STREET_ADDRESS][GEOGRAPHIC_DATA]"
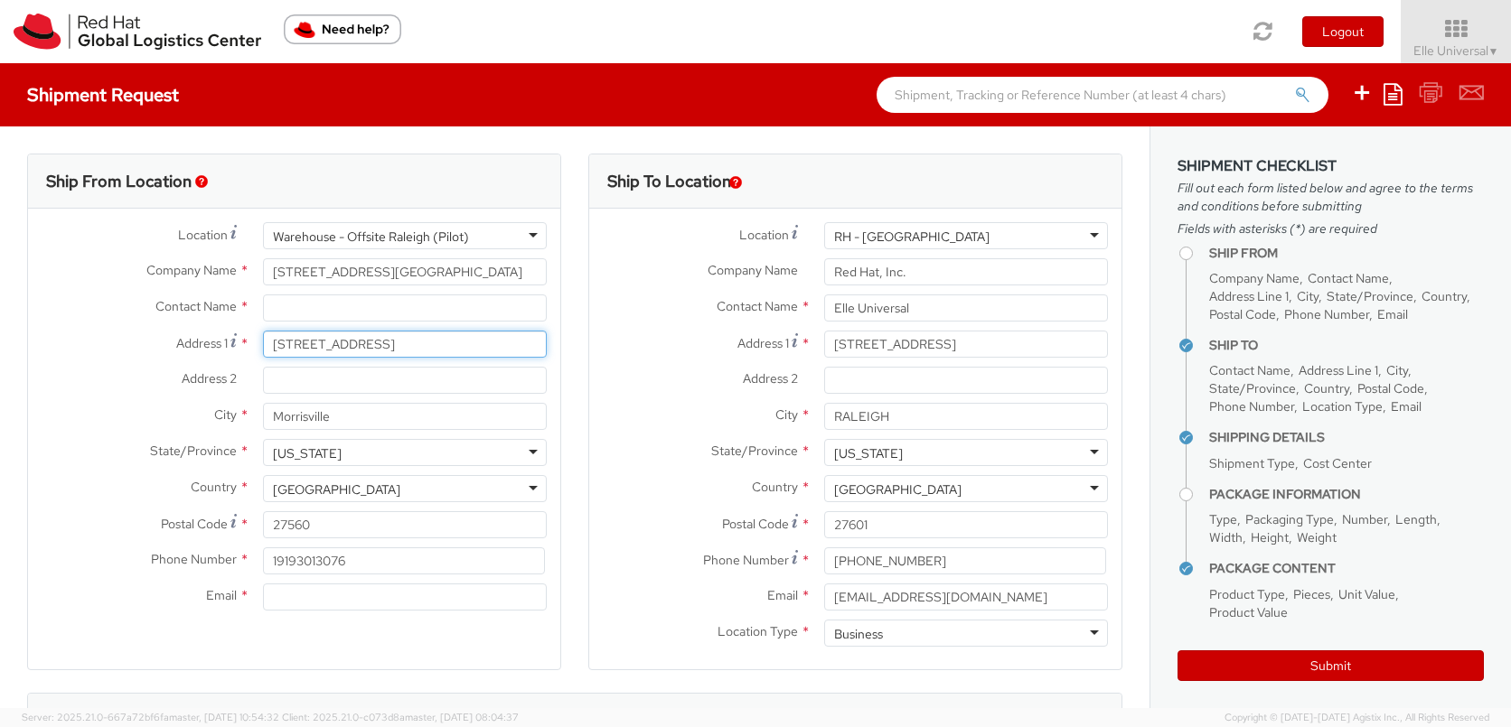
click at [312, 347] on input "[STREET_ADDRESS]" at bounding box center [405, 344] width 284 height 27
click at [312, 346] on input "[STREET_ADDRESS]" at bounding box center [405, 344] width 284 height 27
paste input "[STREET_ADDRESS][GEOGRAPHIC_DATA]"
type input "[STREET_ADDRESS][GEOGRAPHIC_DATA]"
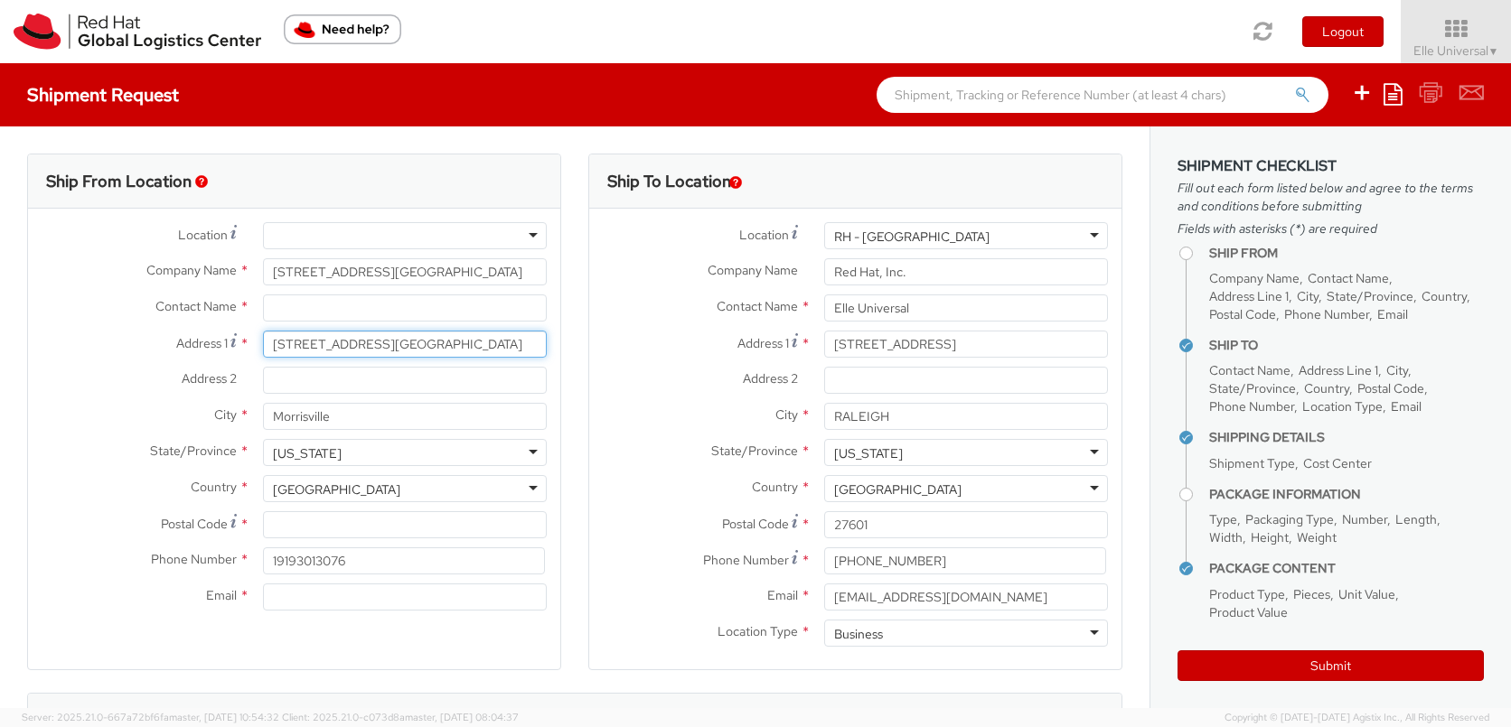
type input "[STREET_ADDRESS][GEOGRAPHIC_DATA]"
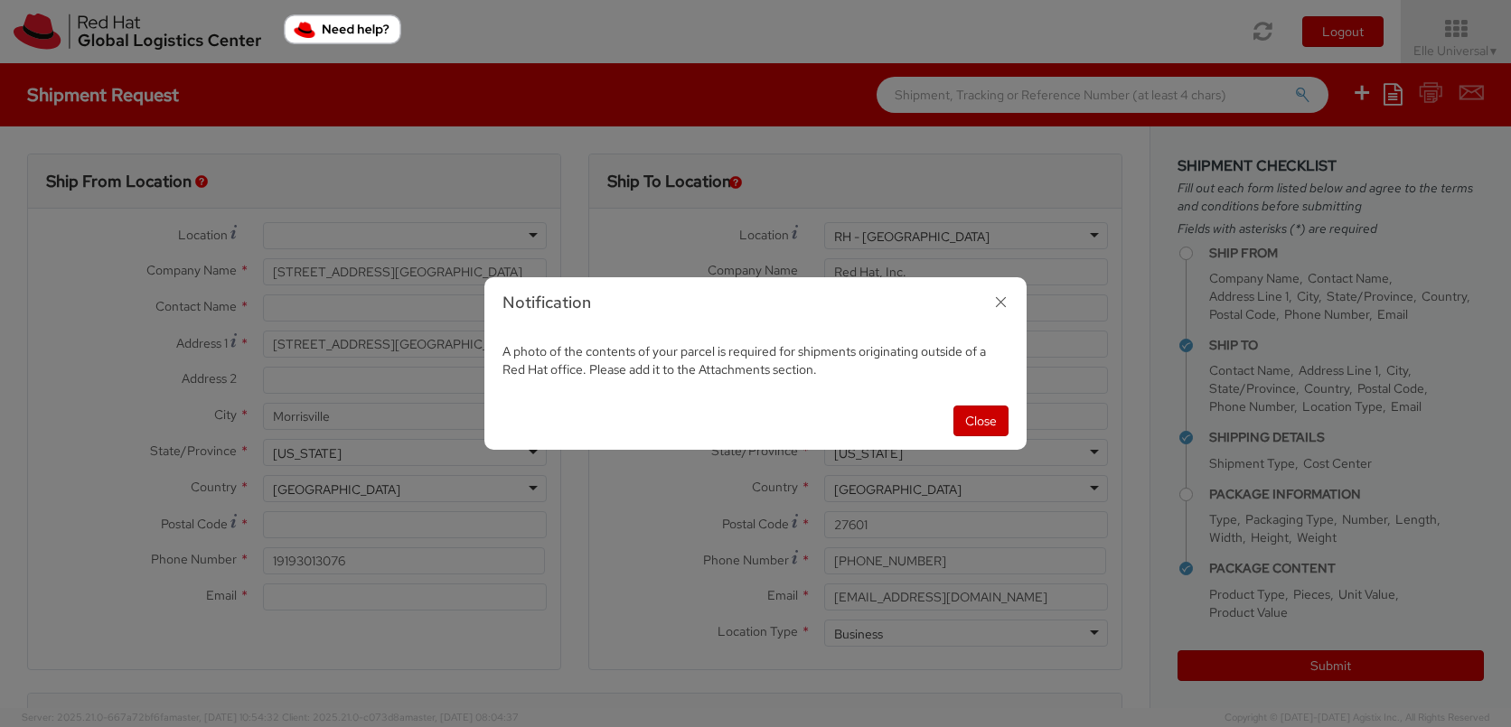
click at [414, 279] on div "Notification A photo of the contents of your parcel is required for shipments o…" at bounding box center [755, 363] width 1511 height 727
click at [980, 422] on button "Close" at bounding box center [980, 421] width 55 height 31
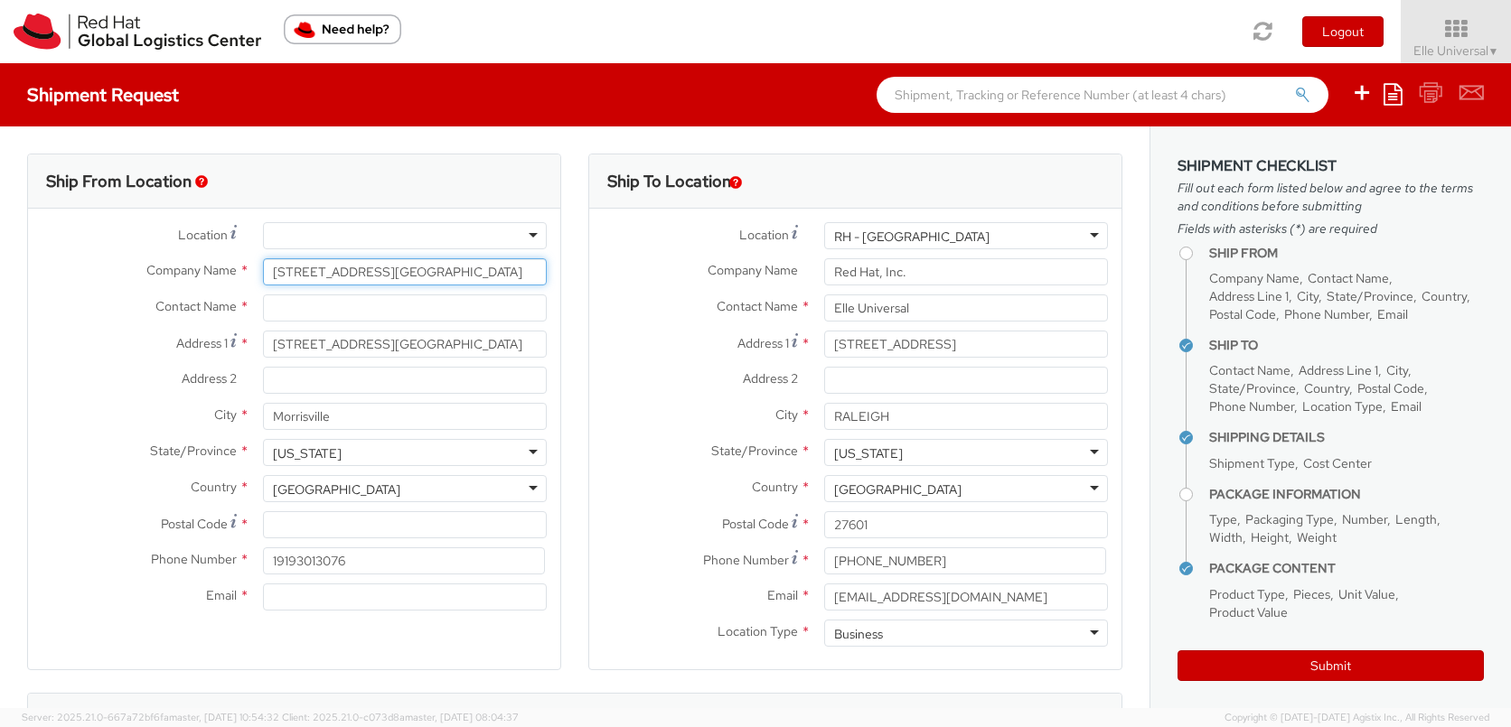
drag, startPoint x: 430, startPoint y: 278, endPoint x: 205, endPoint y: 274, distance: 225.0
click at [205, 274] on div "Company Name * [STREET_ADDRESS]" at bounding box center [294, 271] width 532 height 27
type input "O"
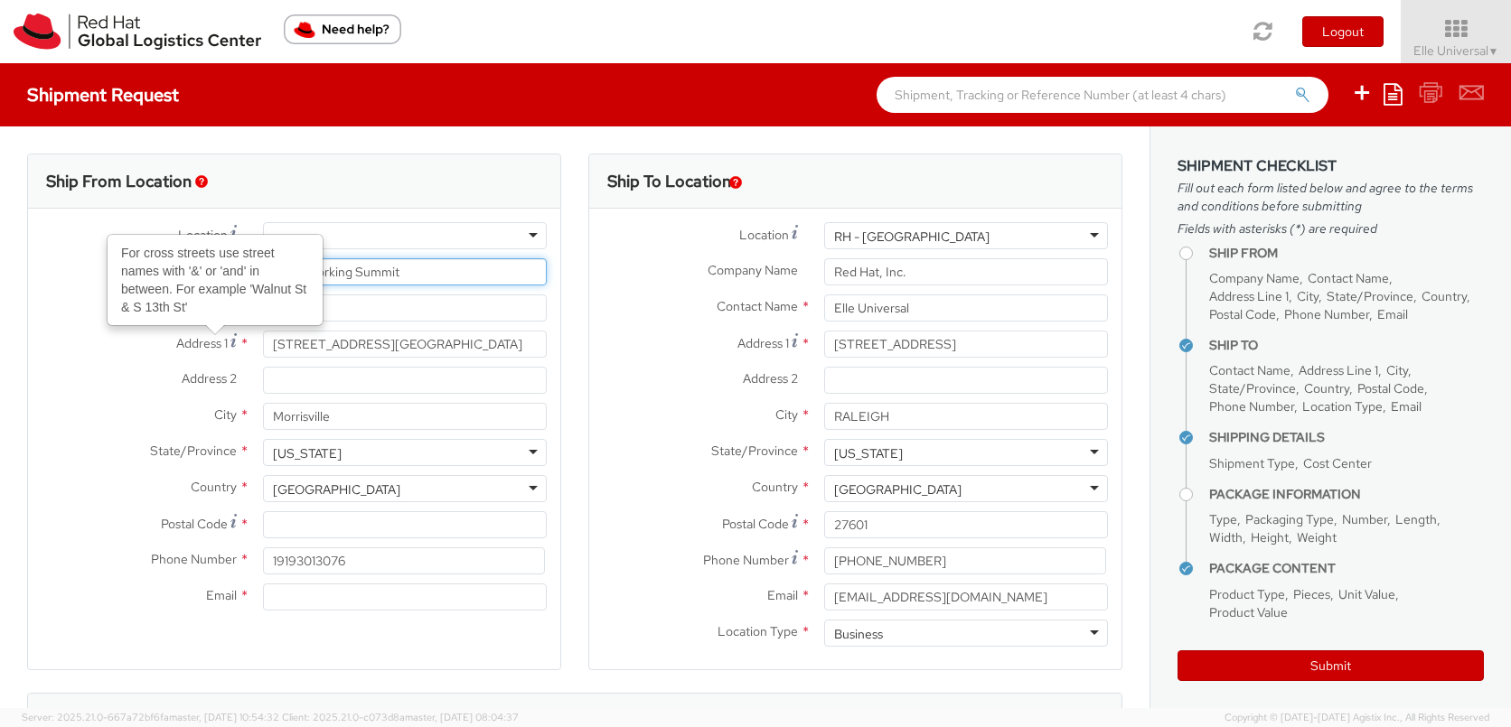
type input "AI Networking Summit"
click at [390, 306] on input "text" at bounding box center [405, 308] width 284 height 27
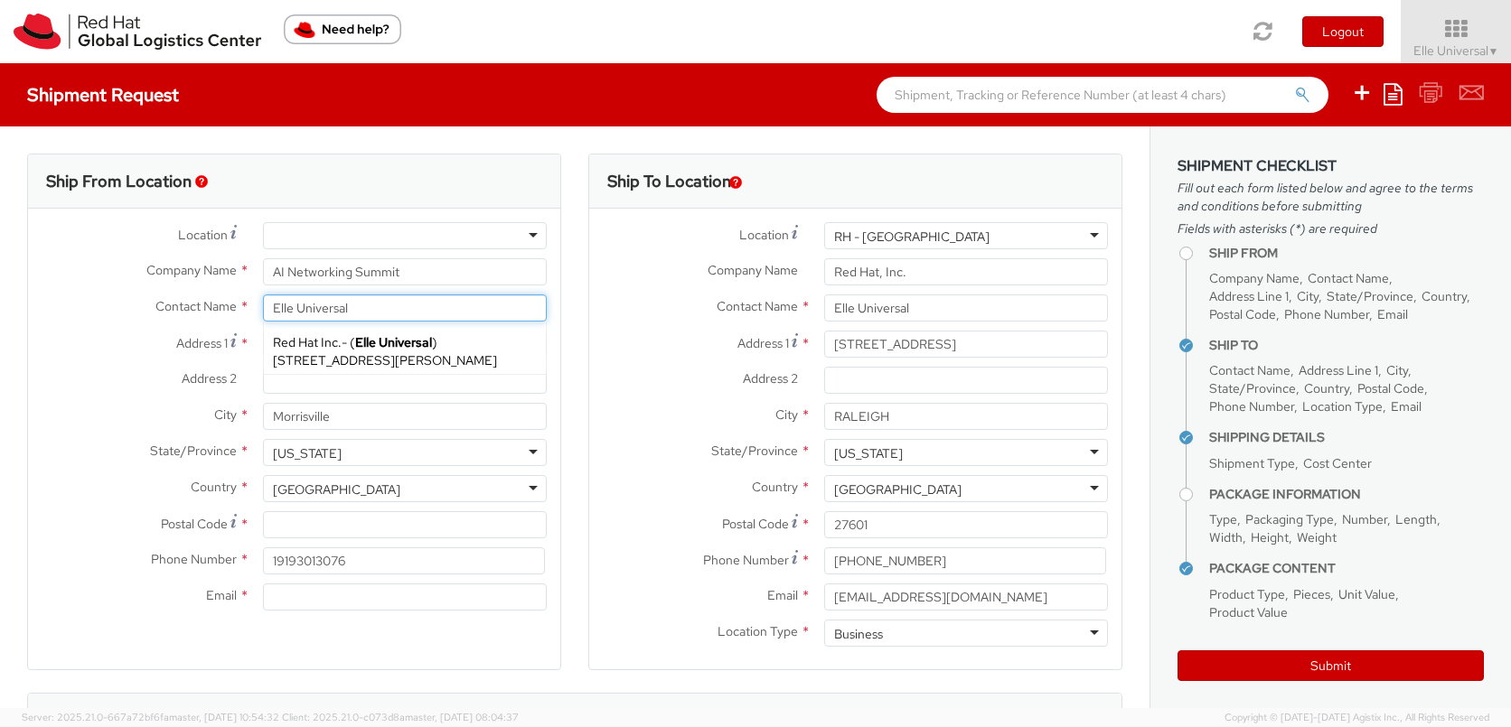
type input "Elle Universal"
click at [175, 369] on label "Address 2 *" at bounding box center [138, 378] width 221 height 23
click at [263, 369] on input "Address 2 *" at bounding box center [405, 380] width 284 height 27
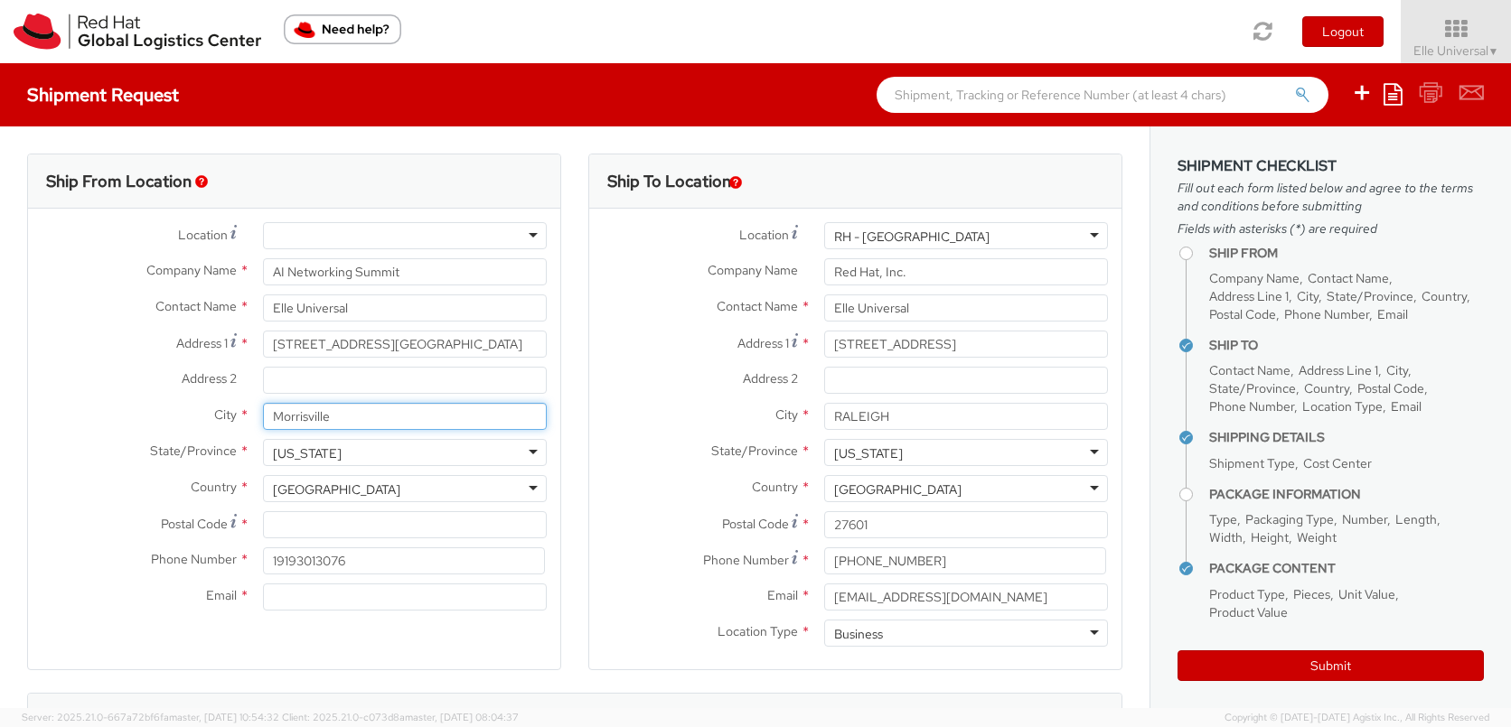
drag, startPoint x: 333, startPoint y: 419, endPoint x: 184, endPoint y: 406, distance: 148.8
click at [184, 406] on div "City * [GEOGRAPHIC_DATA]" at bounding box center [294, 416] width 532 height 27
type input "[US_STATE]"
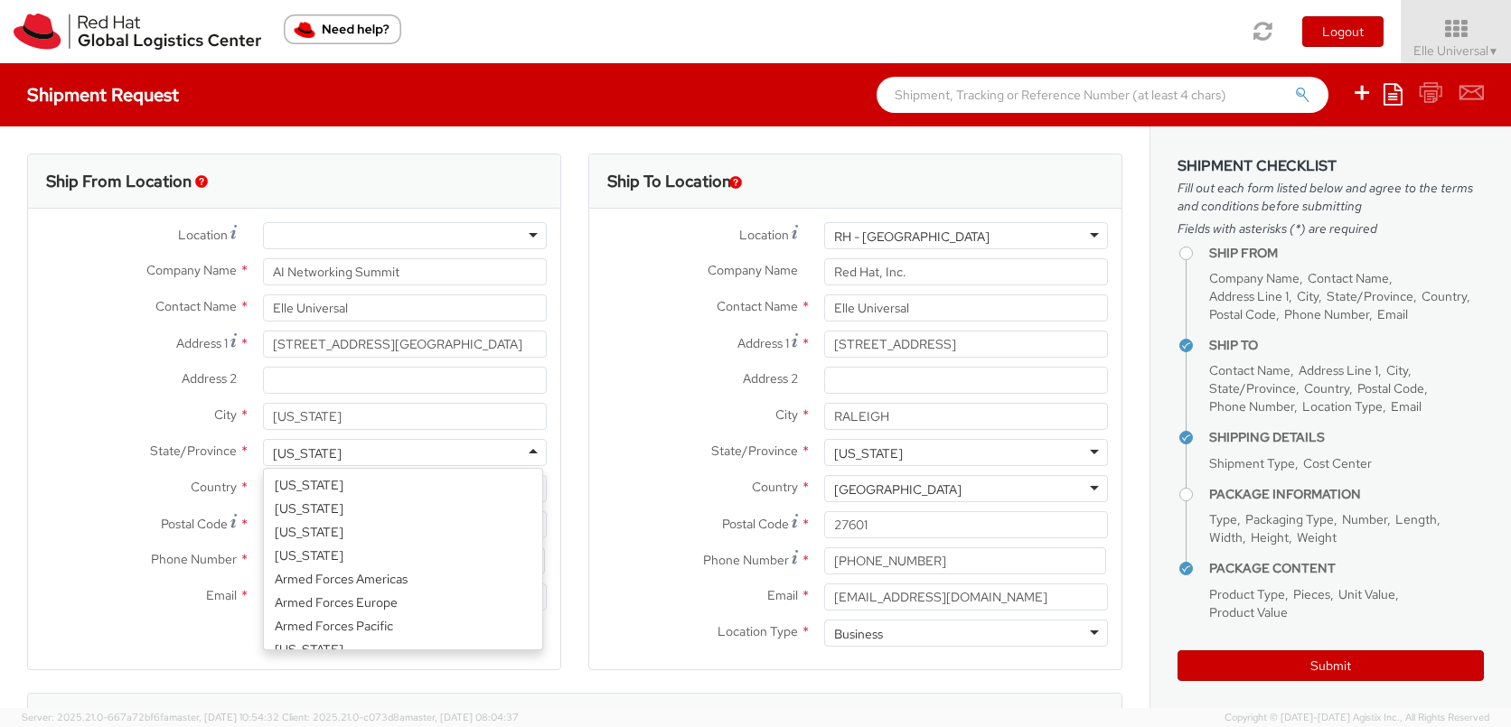
scroll to position [702, 0]
click at [368, 449] on div "[US_STATE]" at bounding box center [405, 452] width 284 height 27
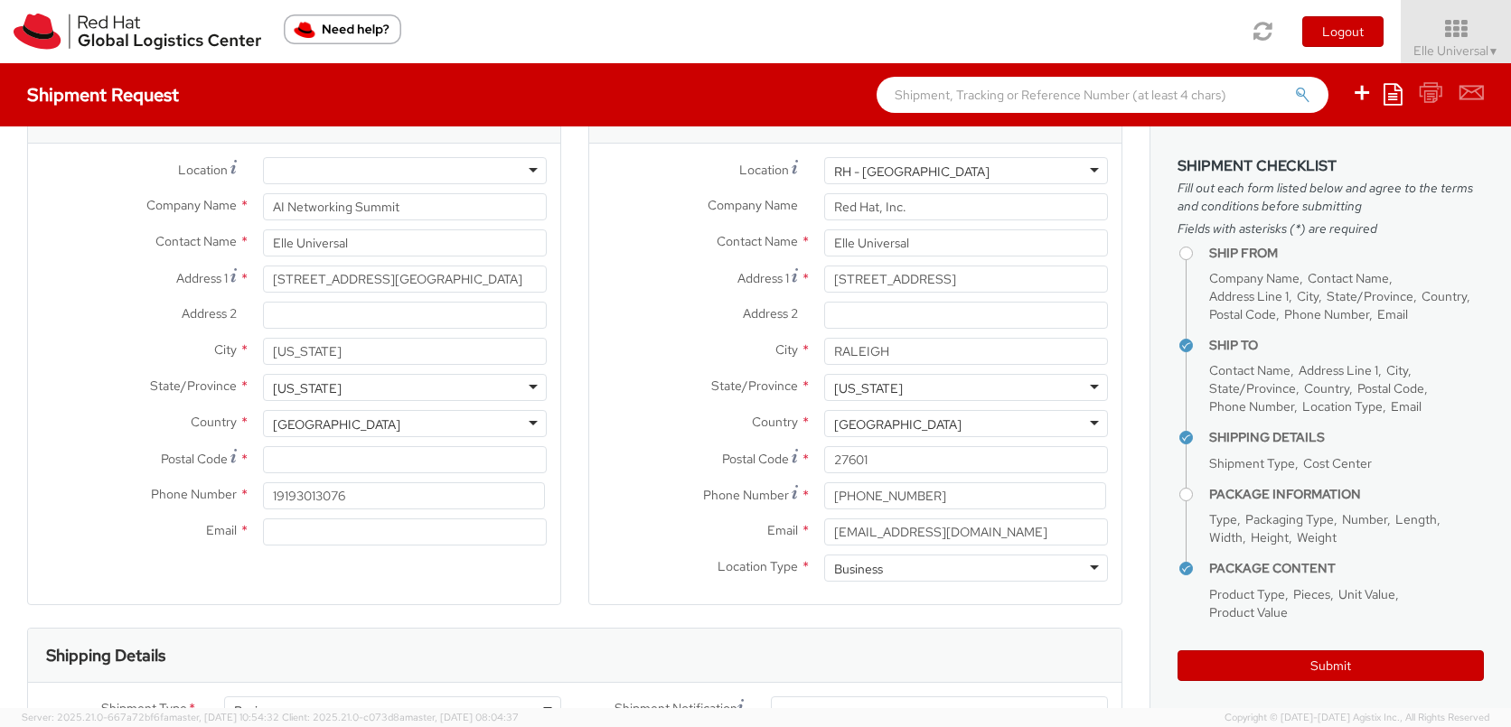
scroll to position [67, 0]
click at [377, 461] on input "Postal Code *" at bounding box center [405, 458] width 284 height 27
paste input "10001"
type input "10001"
click at [297, 529] on input "Email *" at bounding box center [405, 530] width 284 height 27
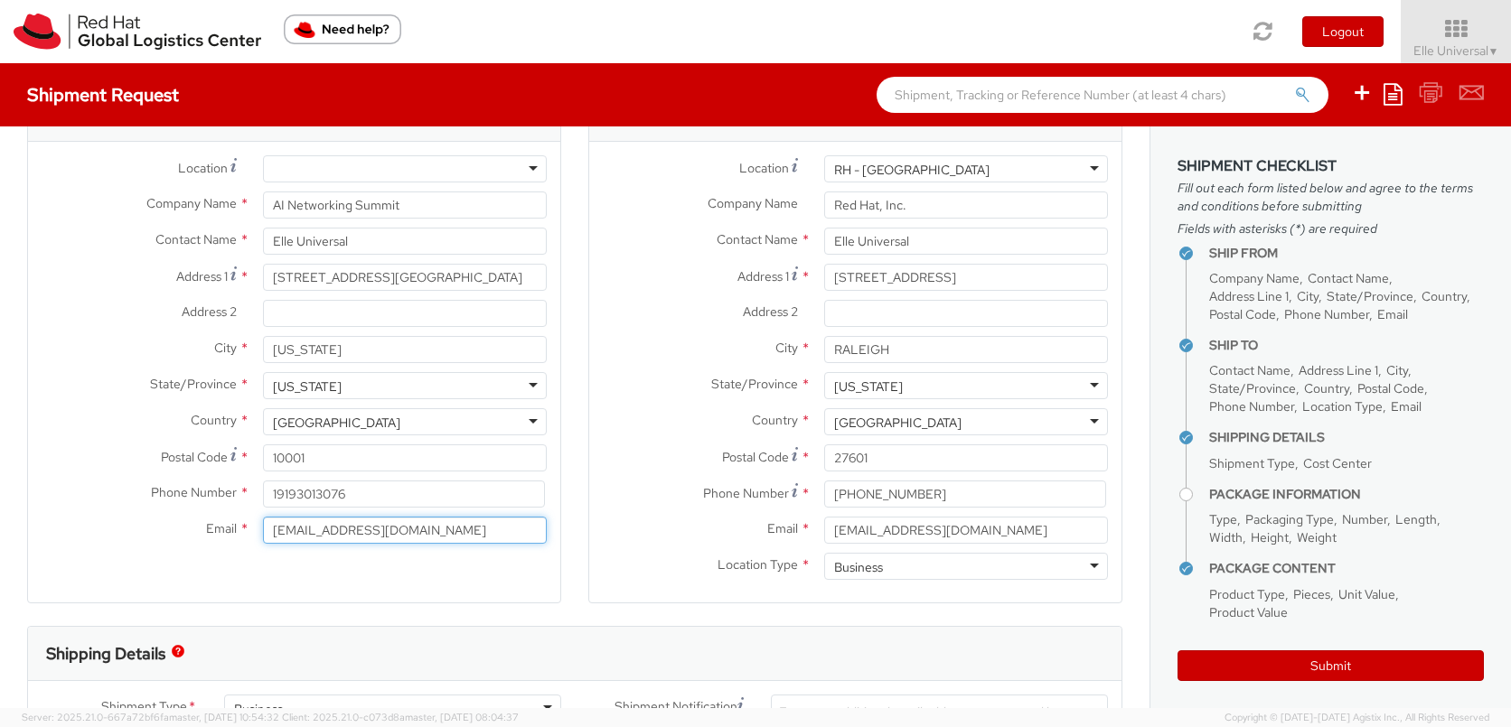
type input "[EMAIL_ADDRESS][DOMAIN_NAME]"
click at [636, 363] on div "City * [GEOGRAPHIC_DATA]" at bounding box center [855, 354] width 532 height 36
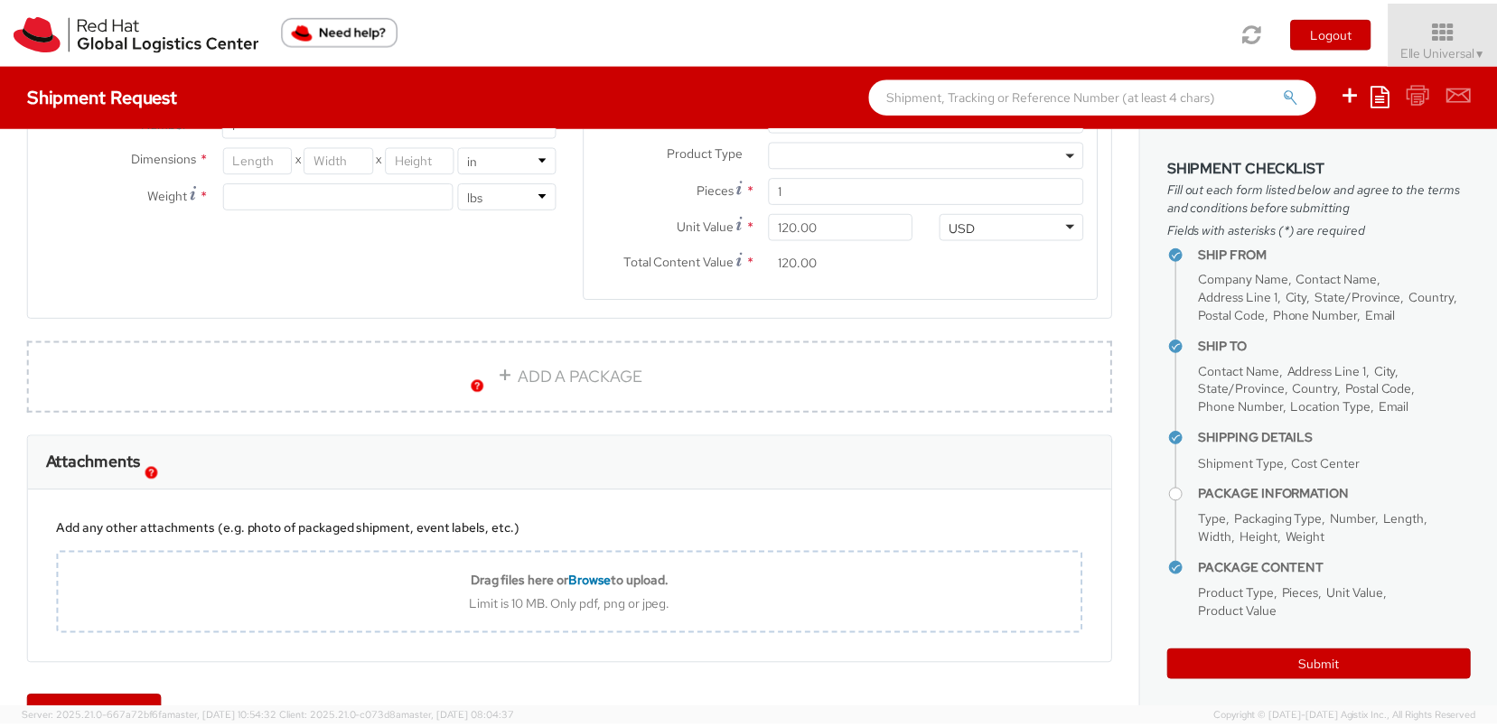
scroll to position [1094, 0]
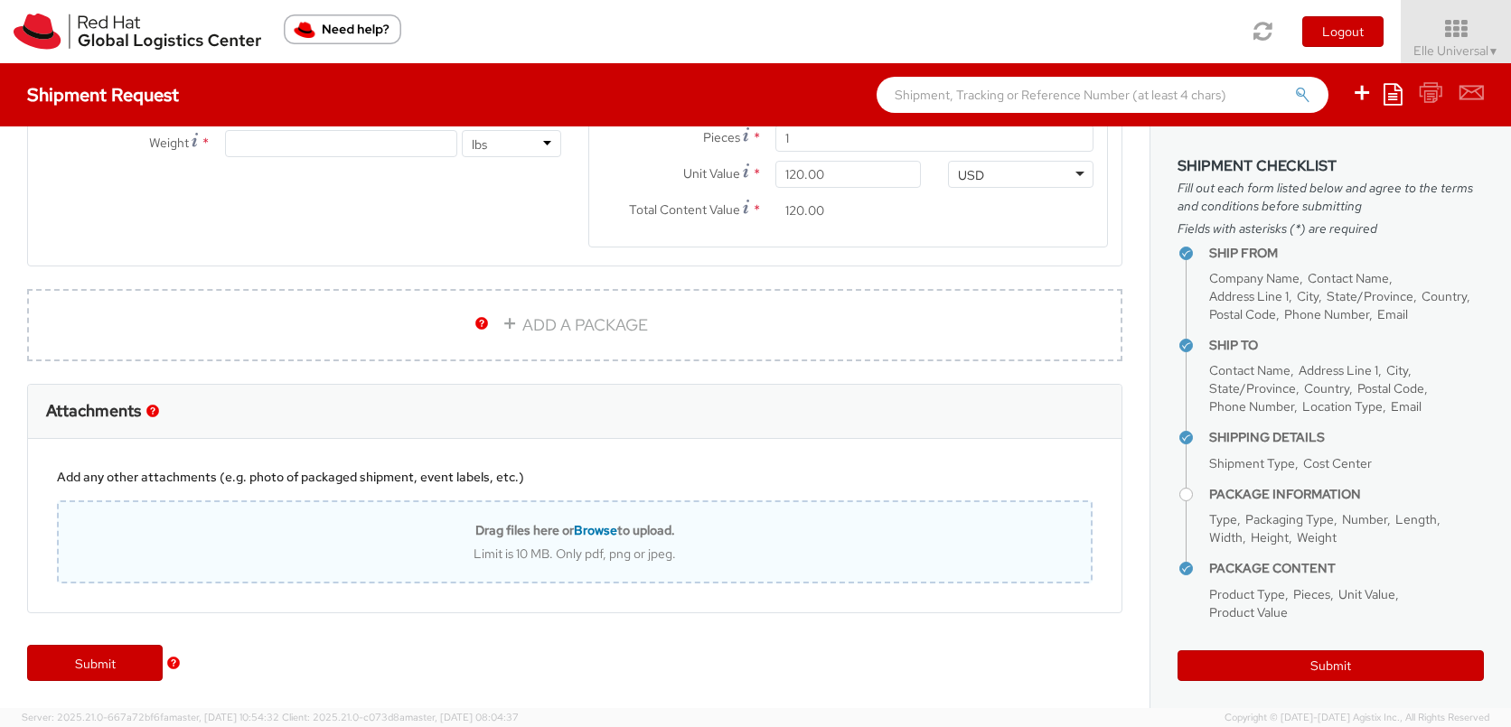
click at [604, 525] on span "Browse" at bounding box center [595, 530] width 43 height 16
type input "C:\fakepath\Screenshot [DATE] 2.44.52 PM.png"
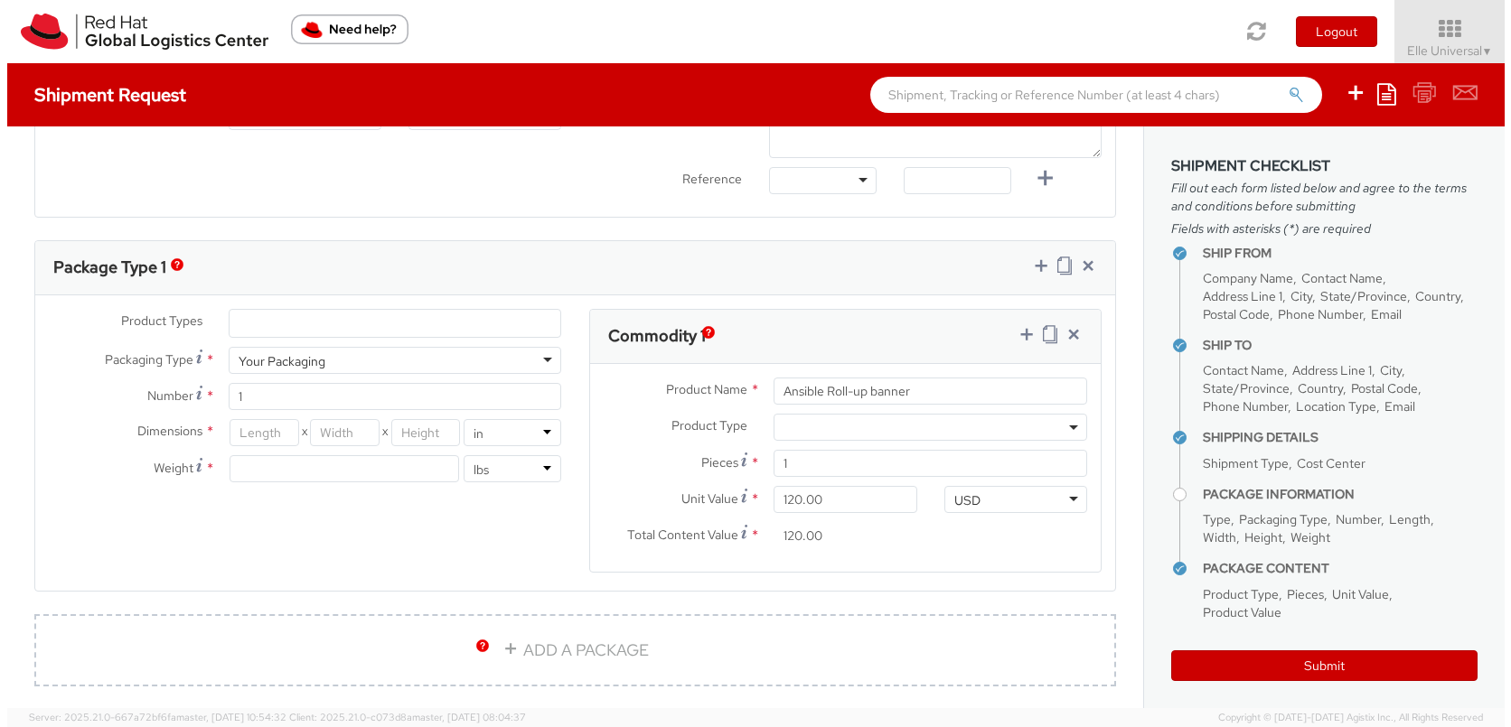
scroll to position [768, 0]
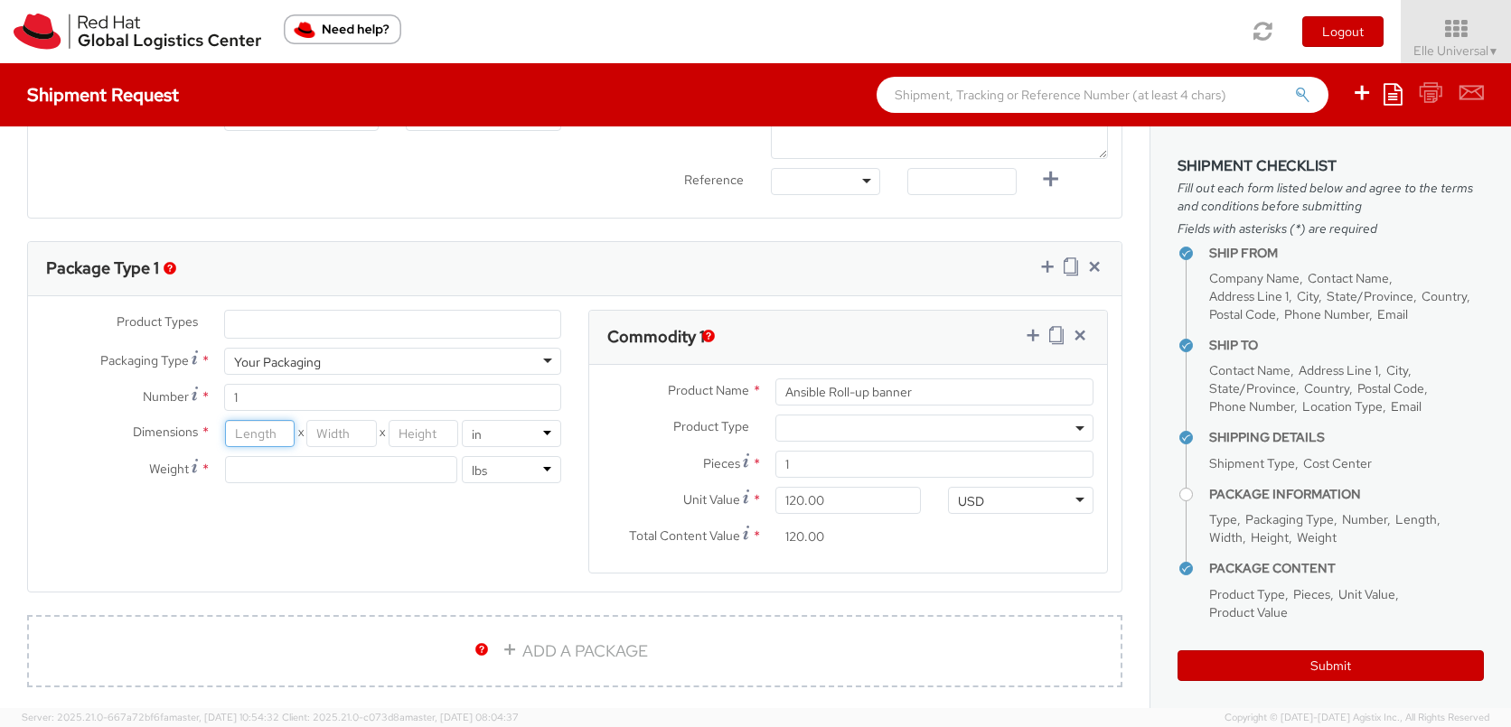
drag, startPoint x: 252, startPoint y: 439, endPoint x: 219, endPoint y: 249, distance: 192.7
click at [252, 438] on input "number" at bounding box center [260, 433] width 70 height 27
click at [254, 471] on input "number" at bounding box center [341, 469] width 232 height 27
type input "11.1"
click at [350, 435] on input "number" at bounding box center [341, 433] width 70 height 27
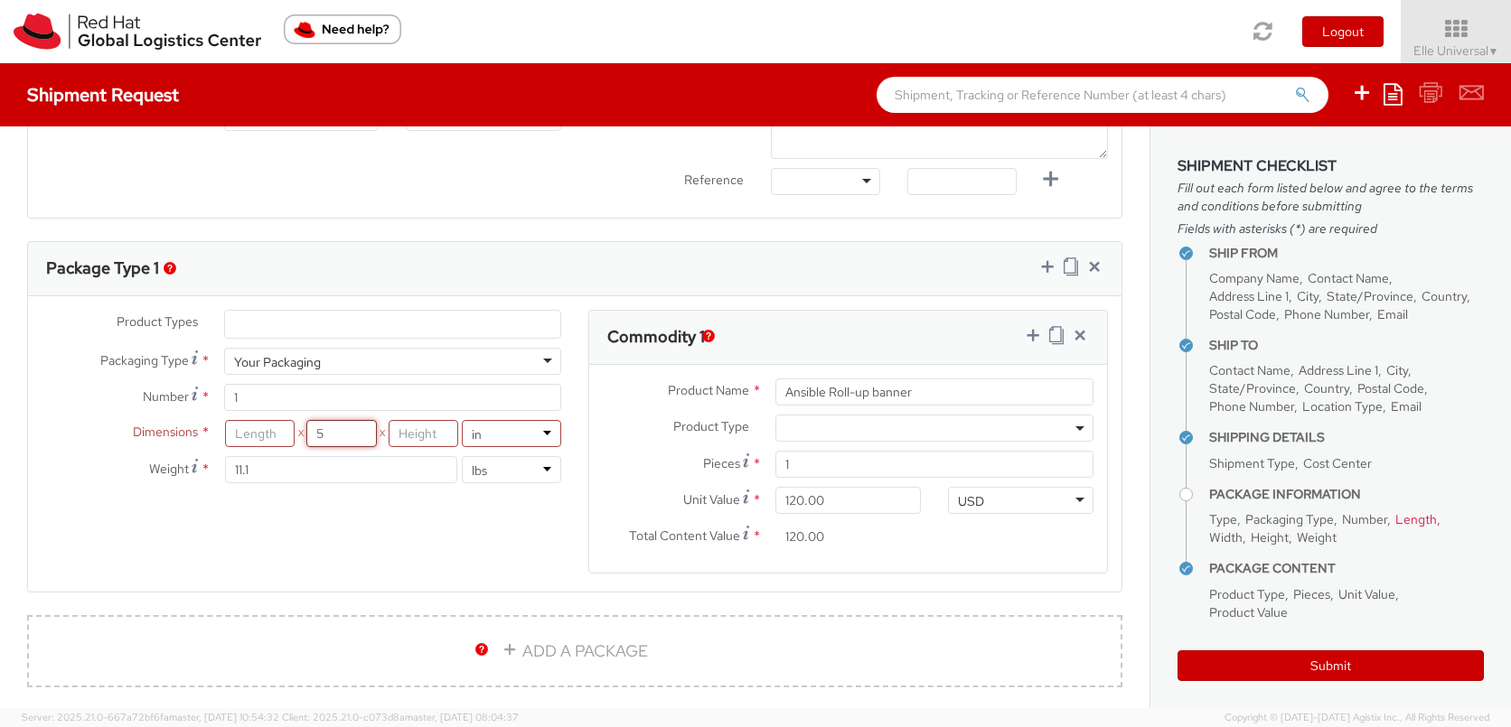
type input "5"
click at [410, 431] on input "5" at bounding box center [424, 433] width 70 height 27
type input "5"
click at [250, 440] on input "number" at bounding box center [260, 433] width 70 height 27
type input "36"
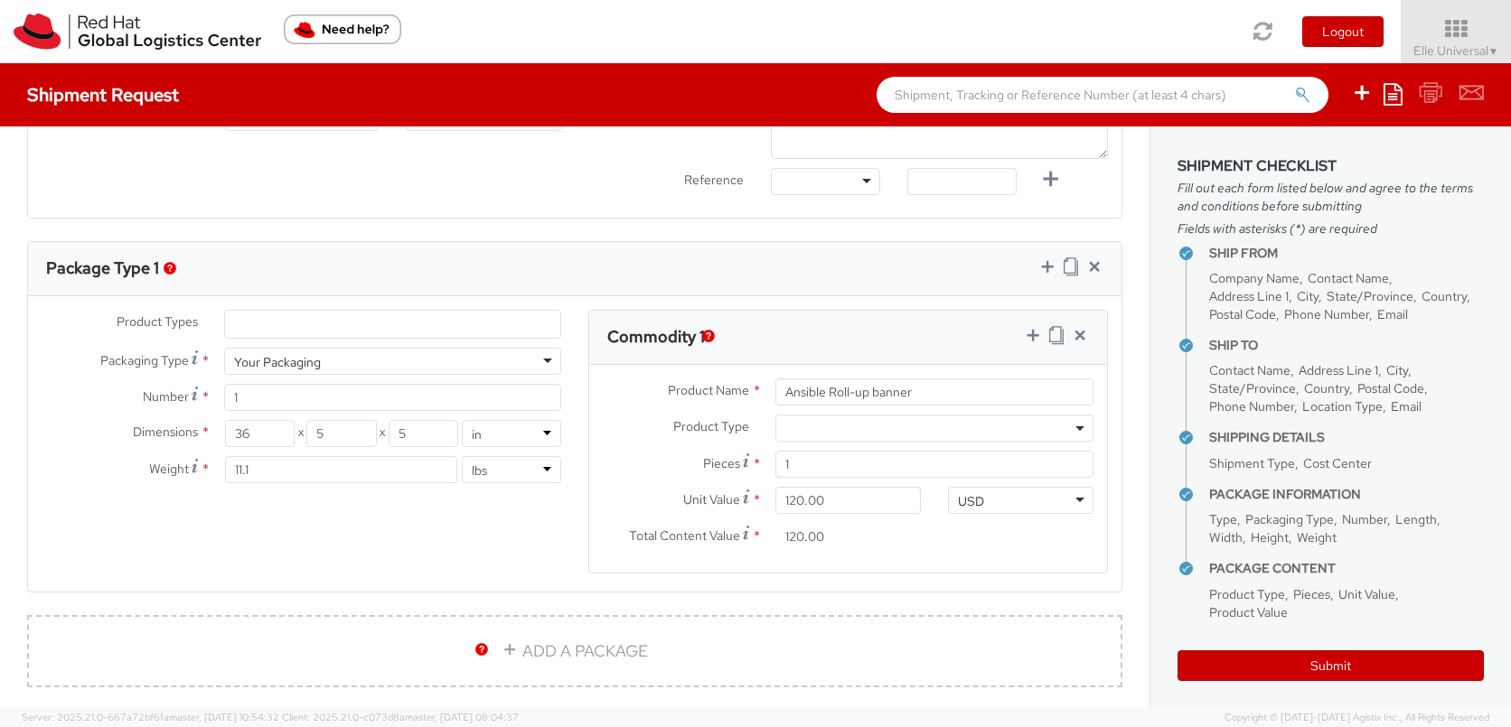
click at [299, 564] on div "Product Types * Documents Docking Station Laptop Monitor Other Hardware Server …" at bounding box center [574, 453] width 1093 height 286
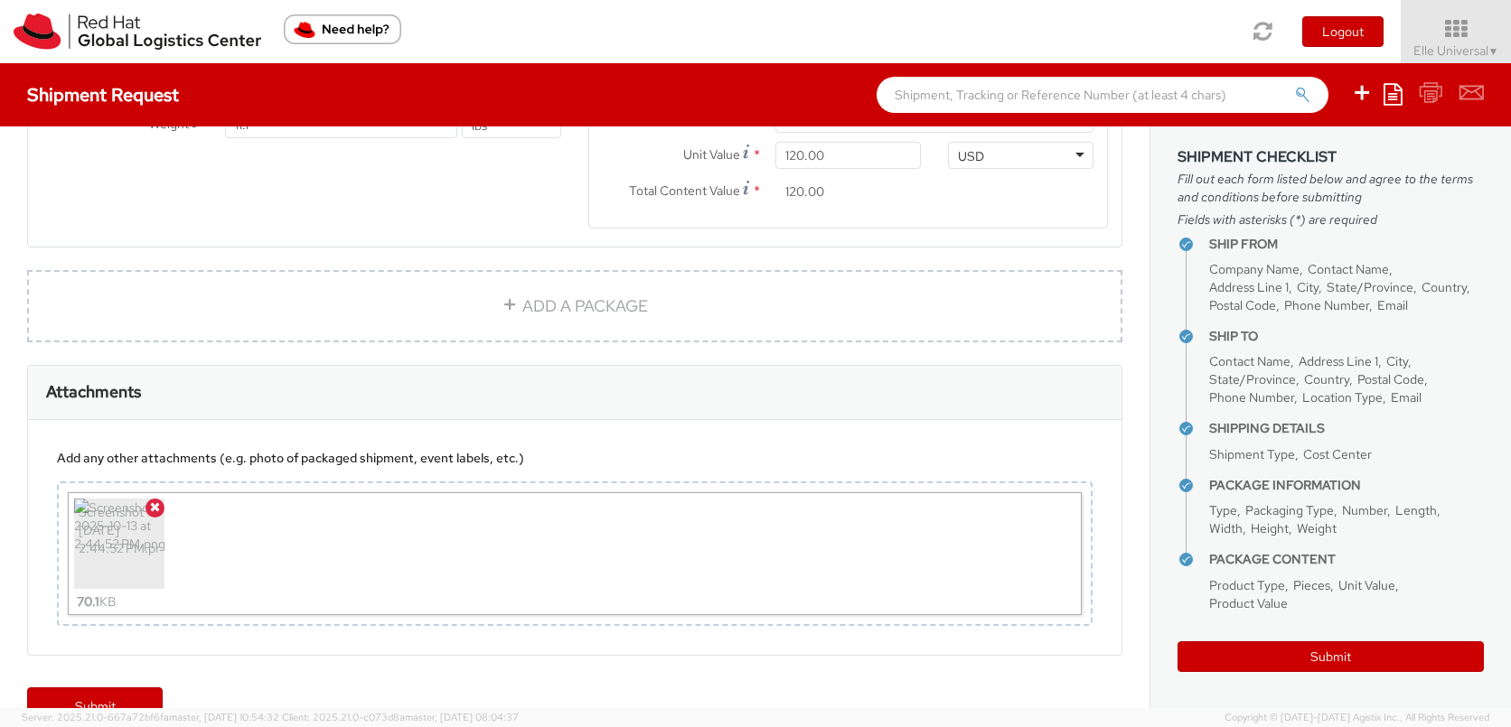
scroll to position [1156, 0]
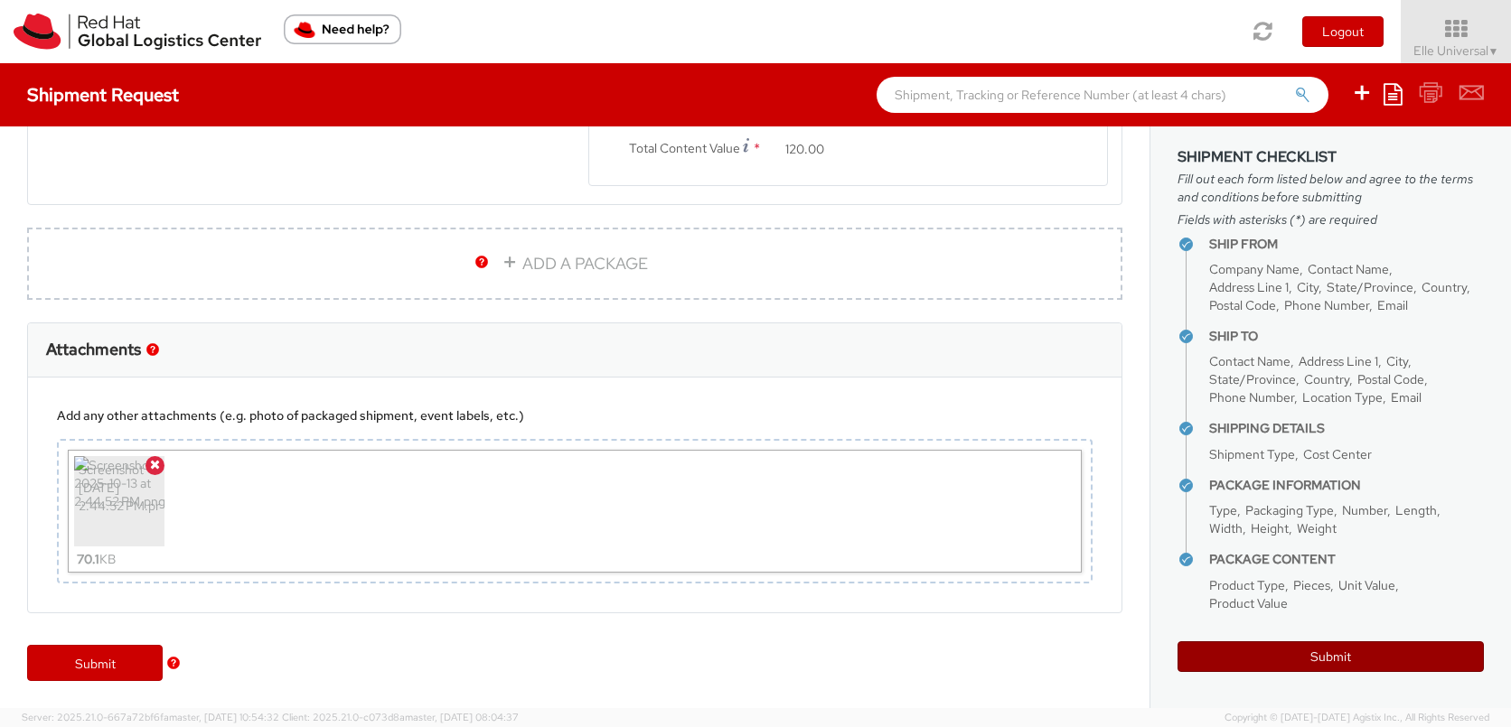
click at [1273, 659] on button "Submit" at bounding box center [1330, 657] width 306 height 31
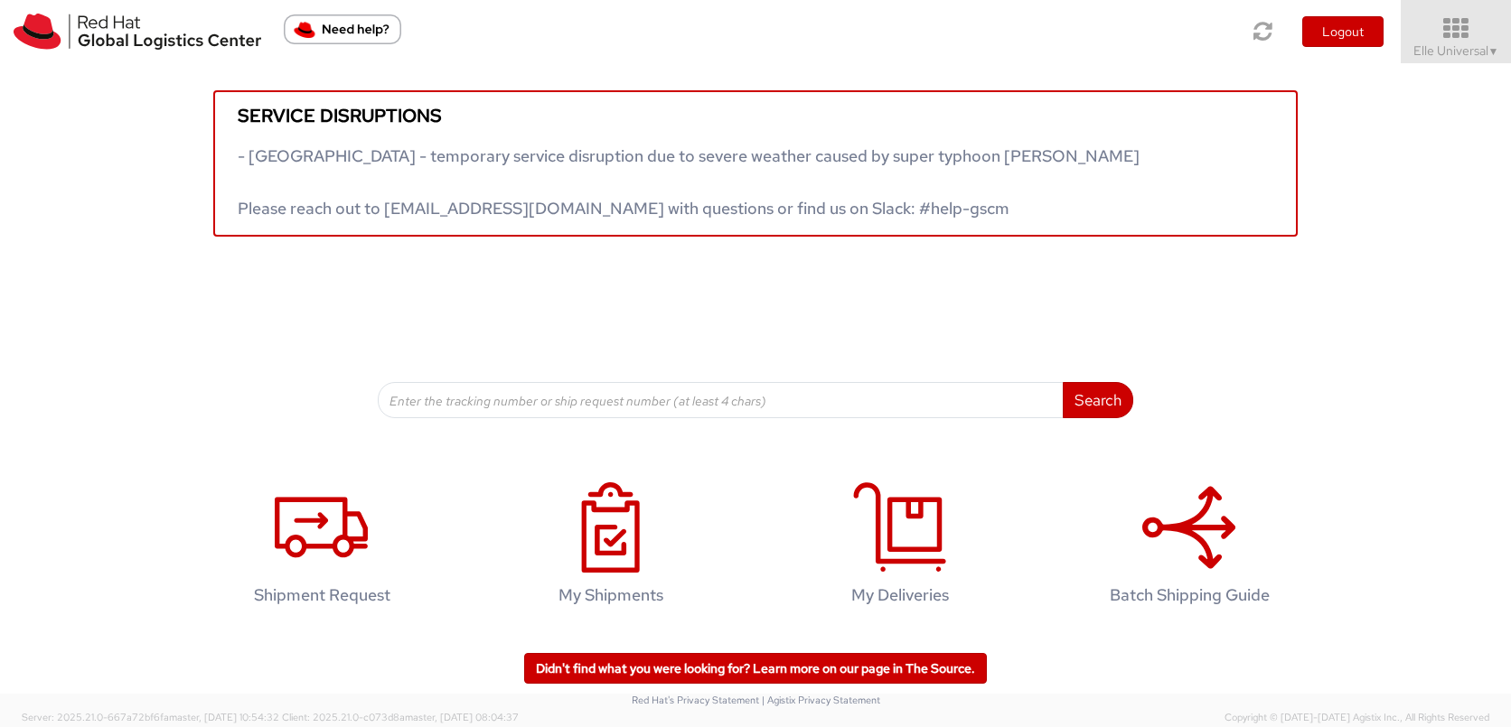
click at [1448, 43] on span "Elle Universal ▼" at bounding box center [1456, 50] width 86 height 16
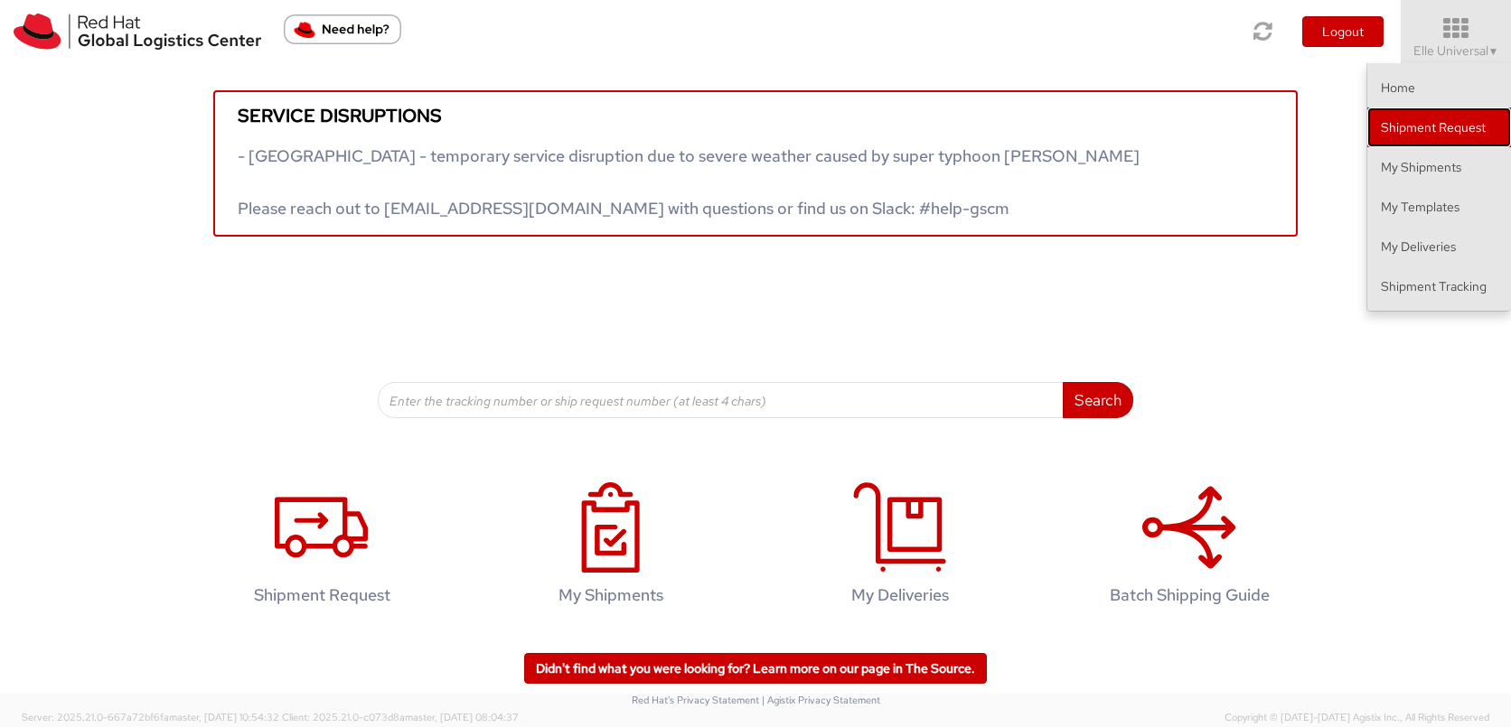
click at [1438, 125] on link "Shipment Request" at bounding box center [1439, 128] width 144 height 40
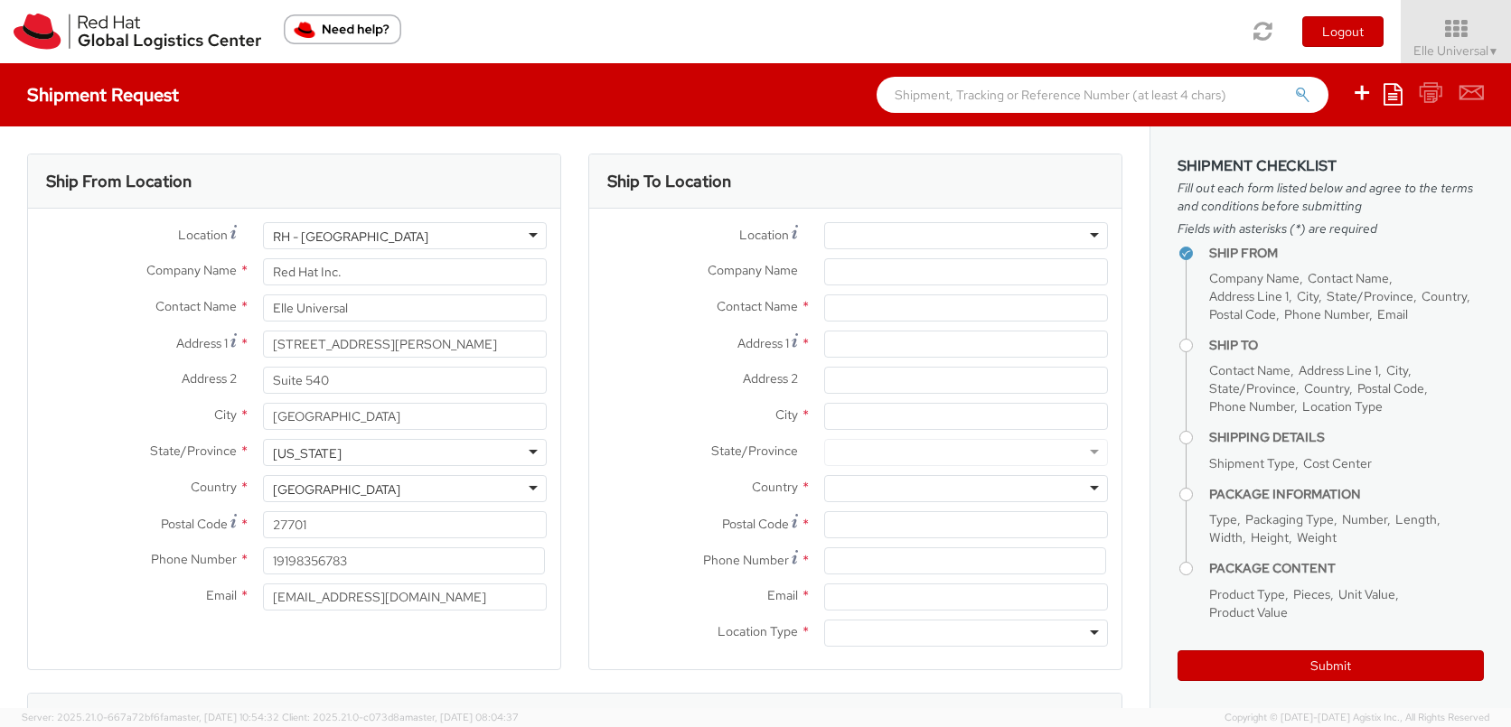
select select "595"
select select
click at [1495, 46] on span "▼" at bounding box center [1493, 51] width 11 height 14
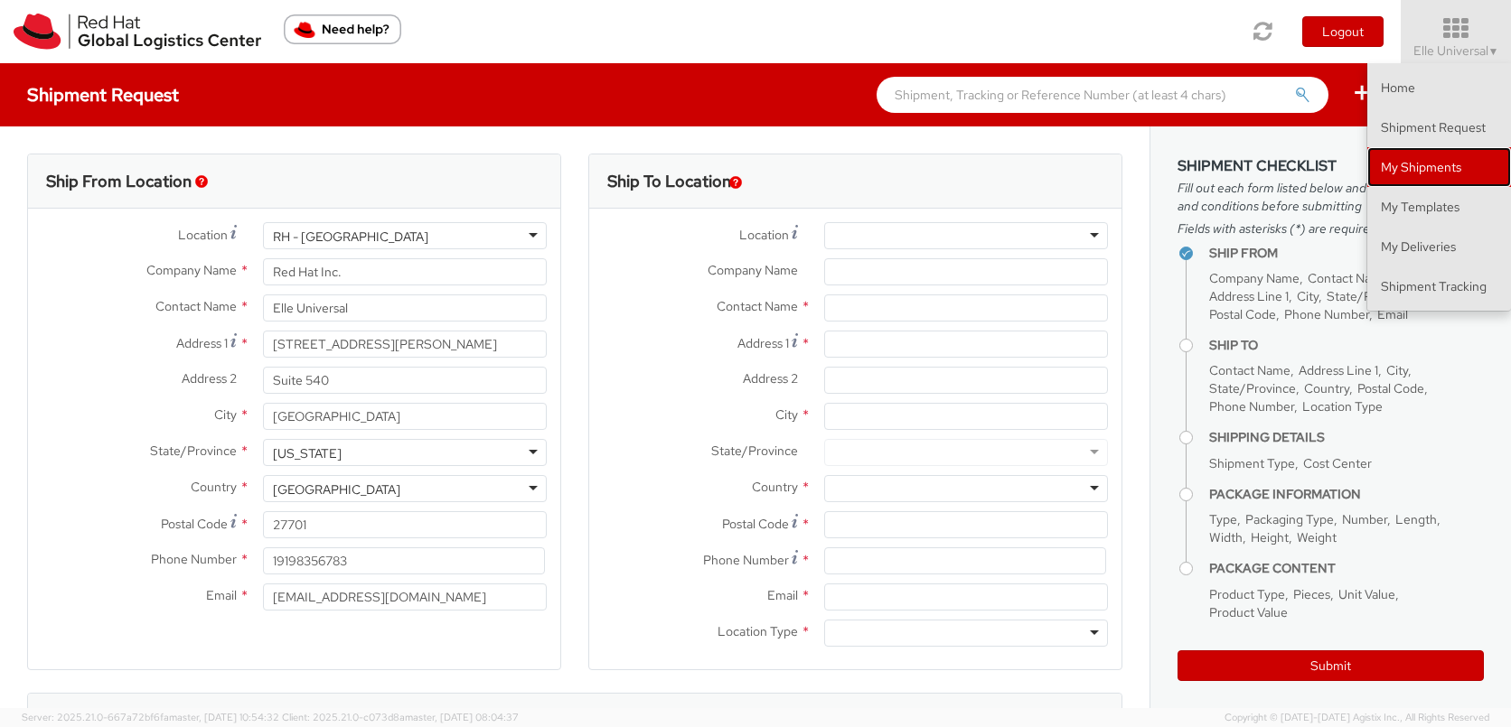
click at [1475, 169] on link "My Shipments" at bounding box center [1439, 167] width 144 height 40
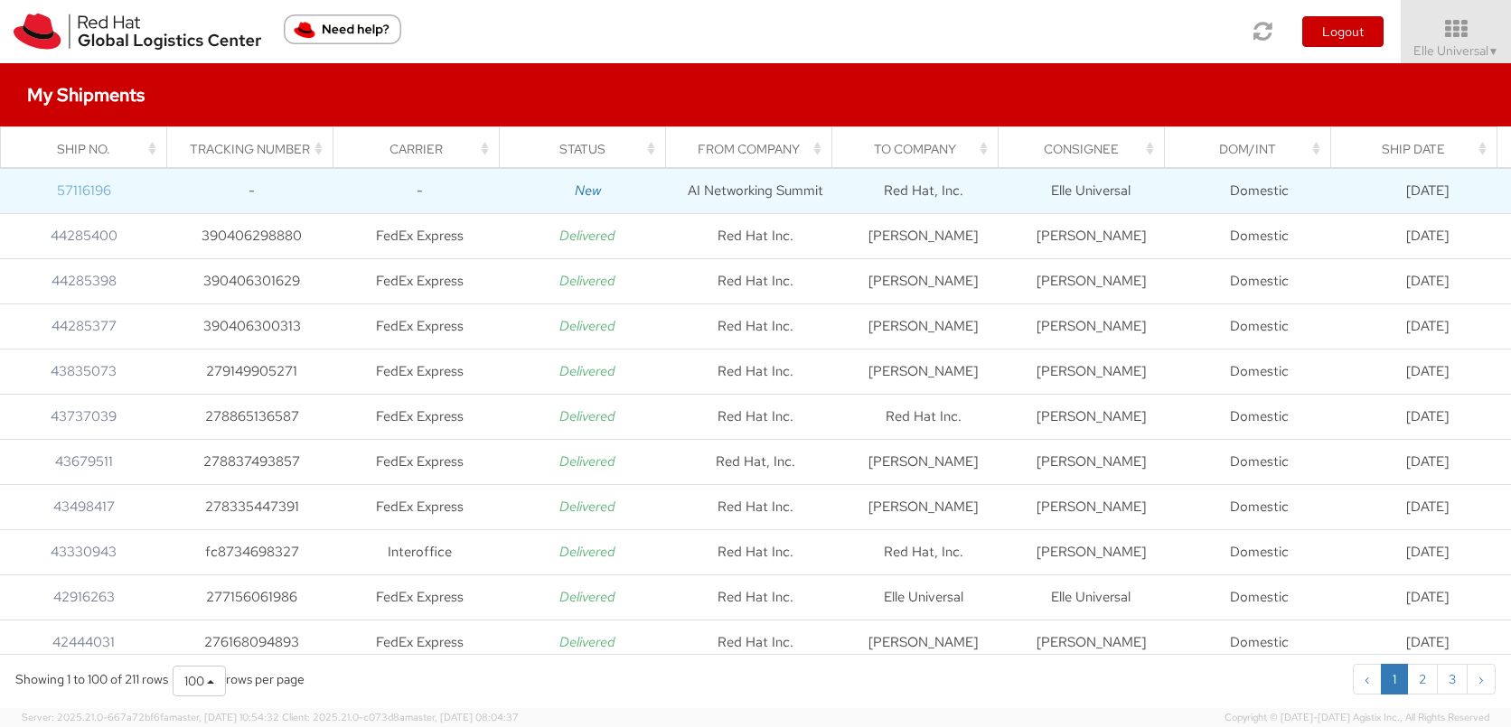
click at [64, 183] on link "57116196" at bounding box center [84, 191] width 54 height 18
